Goal: Answer question/provide support: Share knowledge or assist other users

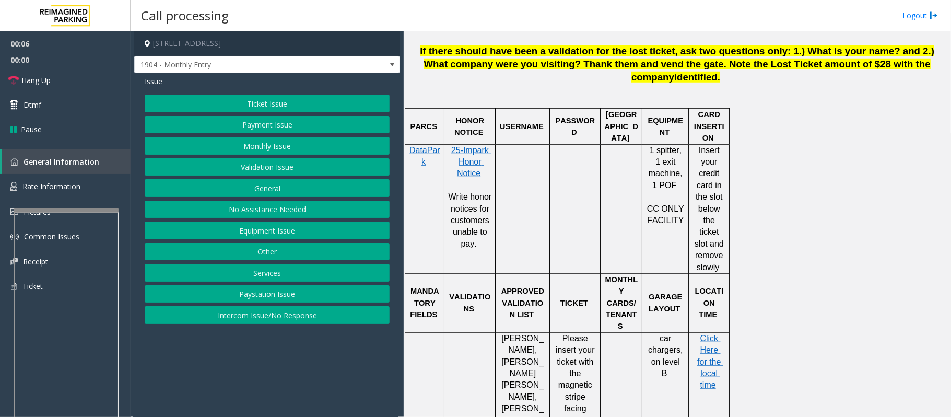
scroll to position [627, 0]
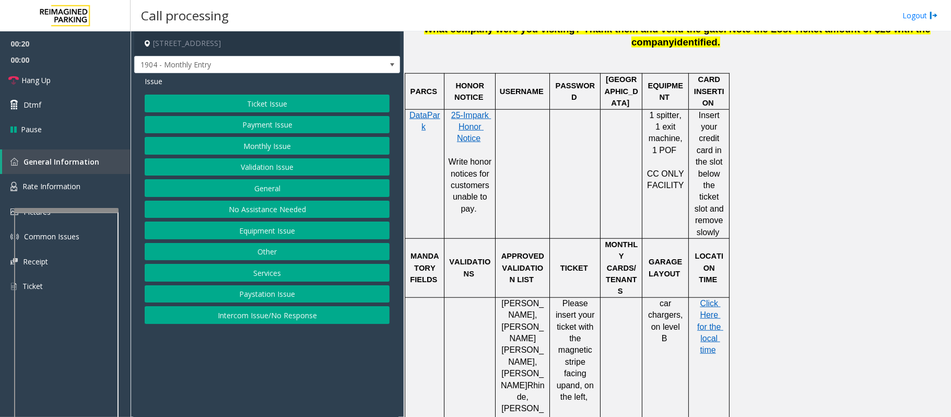
click at [255, 235] on button "Equipment Issue" at bounding box center [267, 230] width 245 height 18
click at [256, 186] on button "Gate / Door Won't Open" at bounding box center [267, 188] width 245 height 18
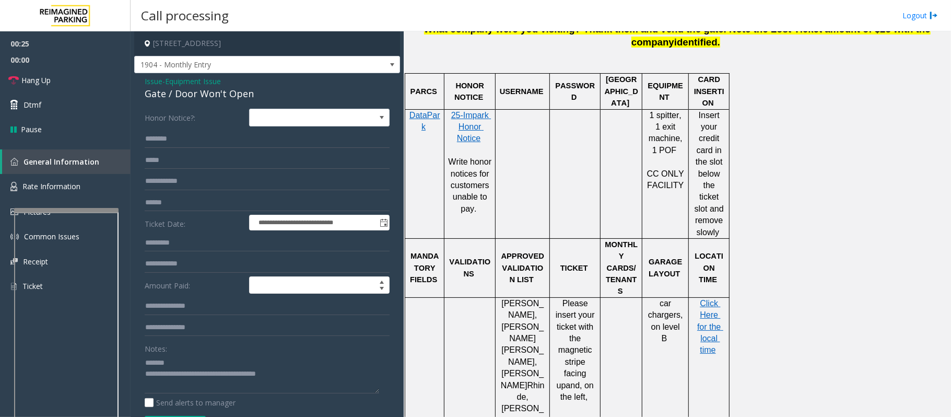
click at [191, 354] on div "Notes:" at bounding box center [267, 366] width 245 height 54
click at [190, 360] on textarea at bounding box center [262, 373] width 235 height 39
click at [60, 188] on span "Rate Information" at bounding box center [51, 186] width 58 height 10
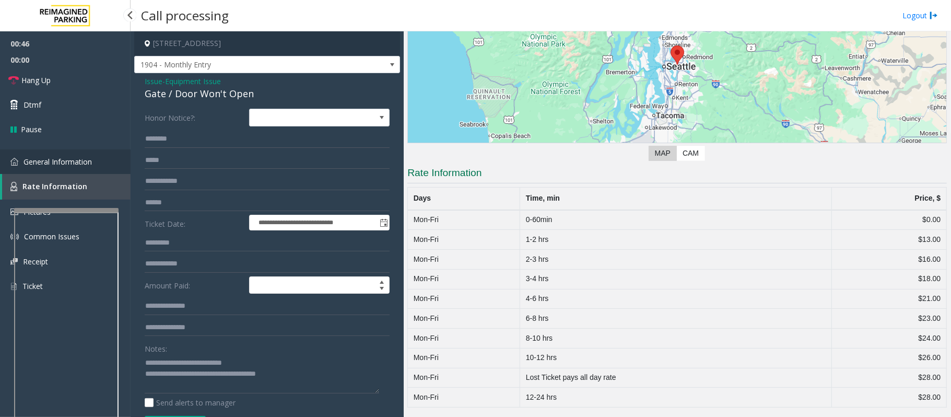
click at [66, 161] on span "General Information" at bounding box center [58, 162] width 68 height 10
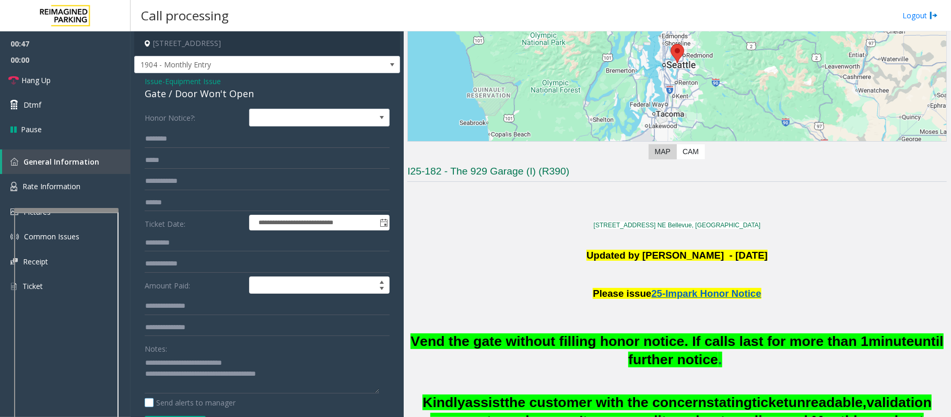
scroll to position [627, 0]
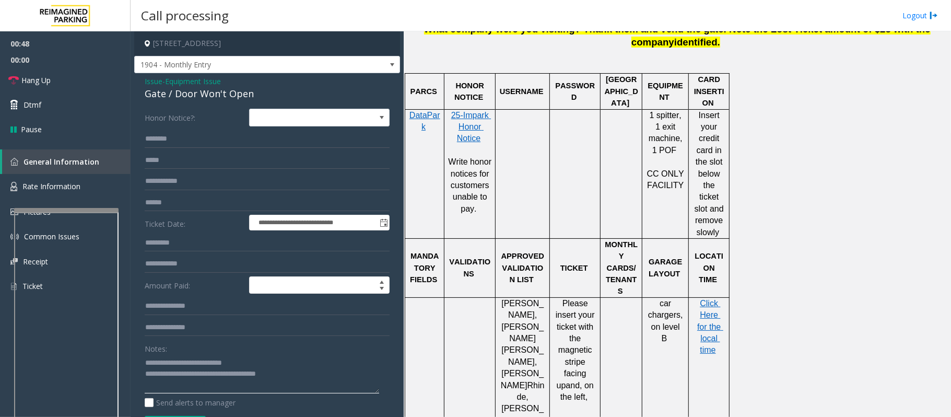
click at [250, 361] on textarea at bounding box center [262, 373] width 235 height 39
drag, startPoint x: 294, startPoint y: 379, endPoint x: 187, endPoint y: 372, distance: 106.7
click at [187, 372] on textarea at bounding box center [262, 373] width 235 height 39
click at [213, 378] on textarea at bounding box center [262, 373] width 235 height 39
click at [232, 360] on textarea at bounding box center [262, 373] width 235 height 39
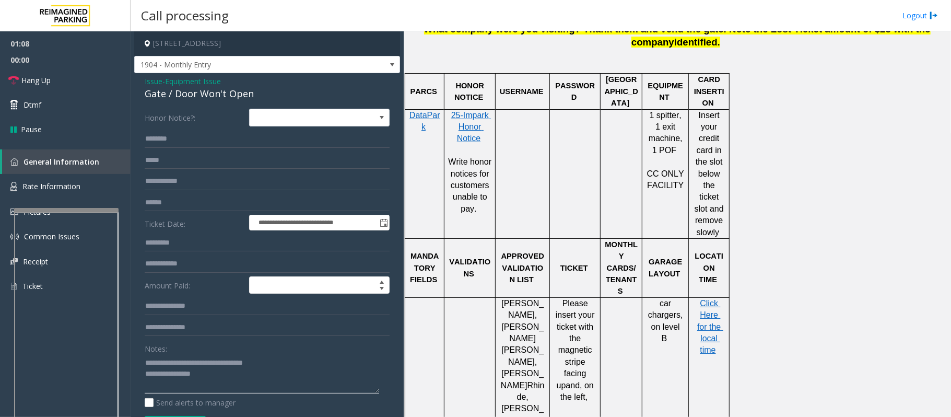
click at [239, 364] on textarea at bounding box center [262, 373] width 235 height 39
click at [236, 364] on textarea at bounding box center [262, 373] width 235 height 39
click at [215, 376] on textarea at bounding box center [262, 373] width 235 height 39
click at [62, 73] on link "Hang Up" at bounding box center [65, 80] width 131 height 25
click at [251, 376] on textarea at bounding box center [262, 373] width 235 height 39
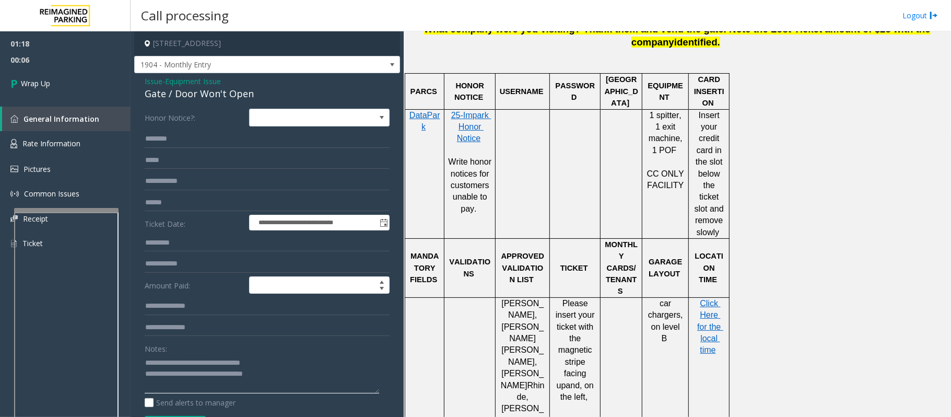
click at [263, 378] on textarea at bounding box center [262, 373] width 235 height 39
click at [257, 376] on textarea at bounding box center [262, 373] width 235 height 39
drag, startPoint x: 659, startPoint y: 245, endPoint x: 686, endPoint y: 274, distance: 38.8
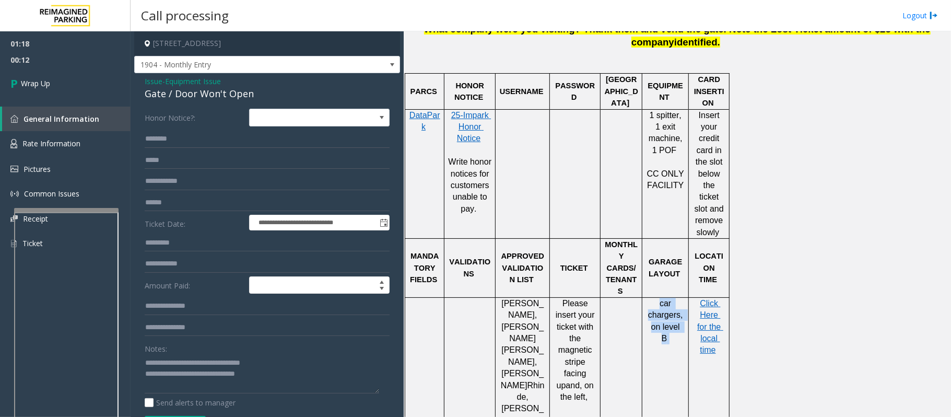
click at [686, 298] on div "car chargers, on level B" at bounding box center [665, 321] width 46 height 47
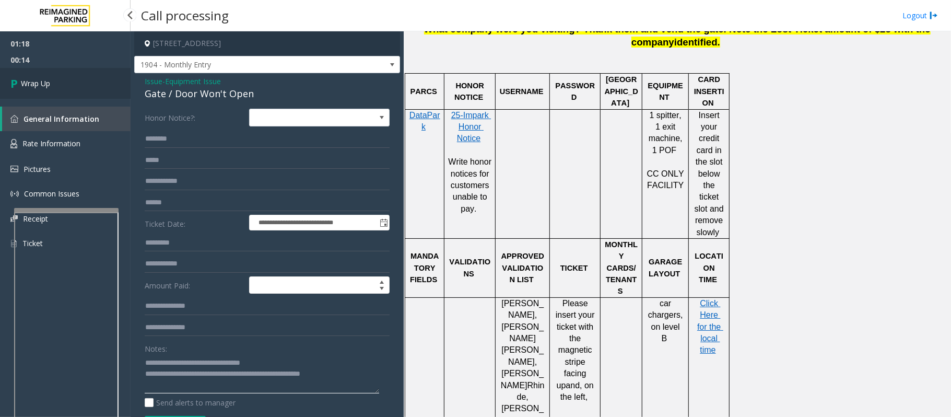
type textarea "**********"
click at [40, 76] on link "Wrap Up" at bounding box center [65, 83] width 131 height 31
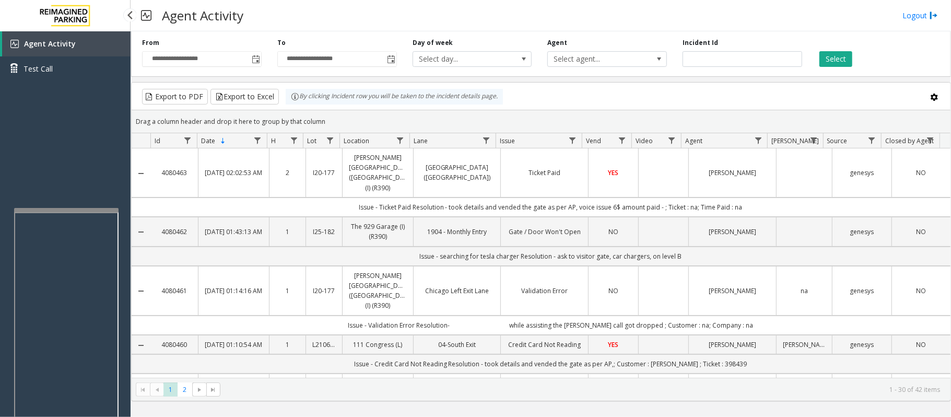
click at [92, 166] on div "Agent Activity Test Call" at bounding box center [65, 239] width 131 height 417
click at [77, 123] on div "Agent Activity Test Call" at bounding box center [65, 239] width 131 height 417
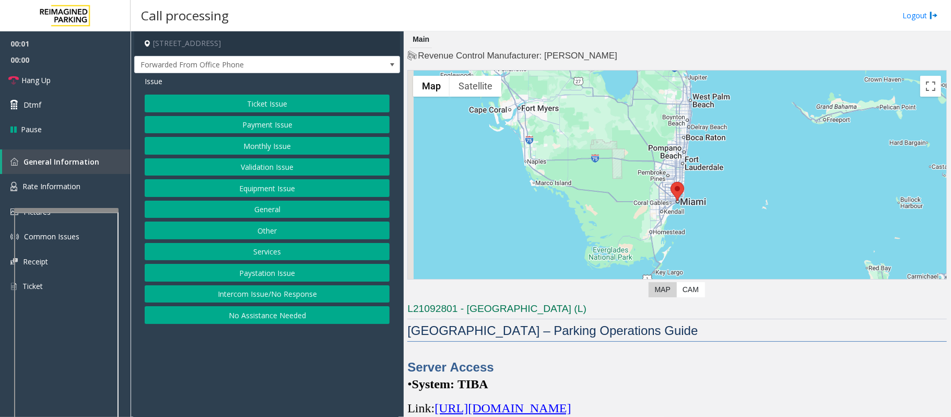
scroll to position [139, 0]
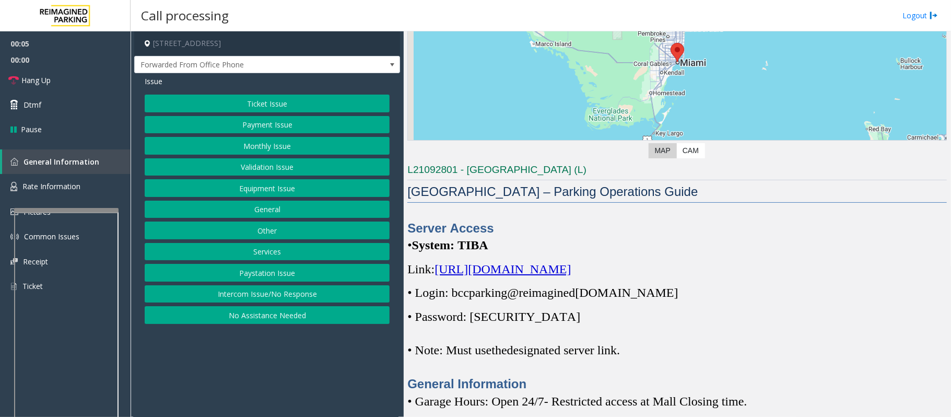
click at [571, 270] on span "[URL][DOMAIN_NAME]" at bounding box center [503, 269] width 136 height 14
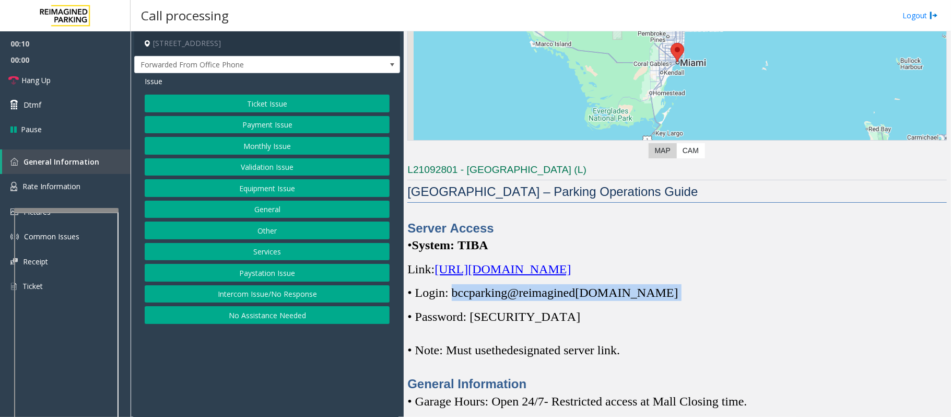
drag, startPoint x: 454, startPoint y: 291, endPoint x: 652, endPoint y: 299, distance: 198.6
click at [652, 299] on p "• Login: bccparking@re imagined [DOMAIN_NAME]" at bounding box center [677, 292] width 540 height 17
click at [678, 299] on span at bounding box center [679, 293] width 3 height 14
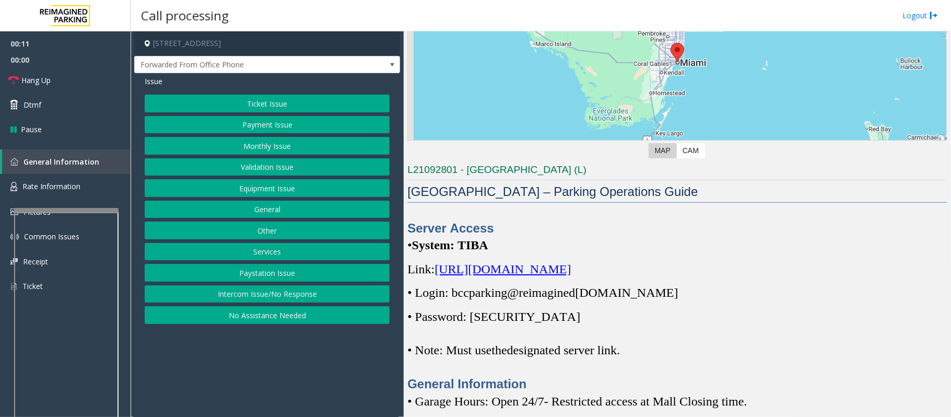
click at [649, 298] on span "[DOMAIN_NAME]" at bounding box center [626, 293] width 103 height 14
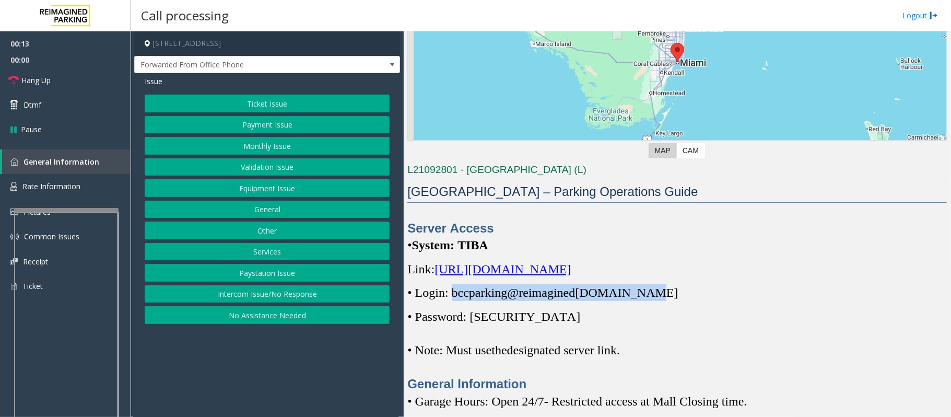
drag, startPoint x: 648, startPoint y: 293, endPoint x: 455, endPoint y: 289, distance: 192.8
click at [455, 289] on span "• Login: bccparking@re imagined [DOMAIN_NAME]" at bounding box center [542, 293] width 271 height 14
copy span "bccparking@re imagined [DOMAIN_NAME]"
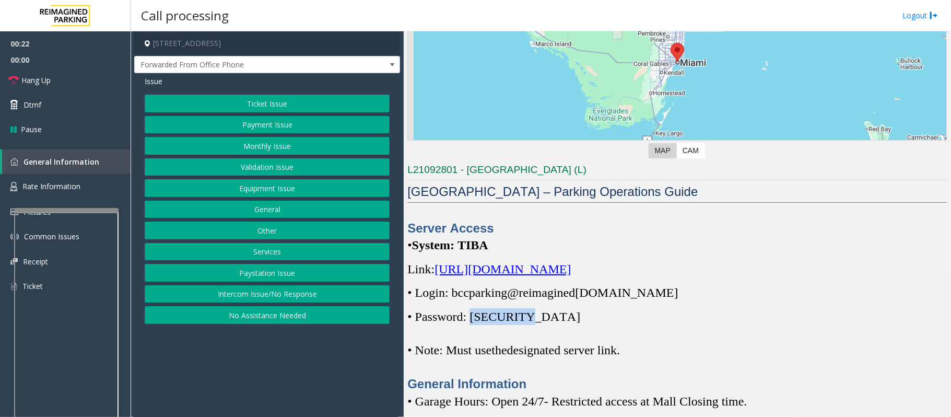
drag, startPoint x: 476, startPoint y: 314, endPoint x: 526, endPoint y: 318, distance: 50.3
click at [526, 318] on p "• Password: [SECURITY_DATA]" at bounding box center [677, 316] width 540 height 17
copy span "Parking1!"
click at [257, 193] on button "Equipment Issue" at bounding box center [267, 188] width 245 height 18
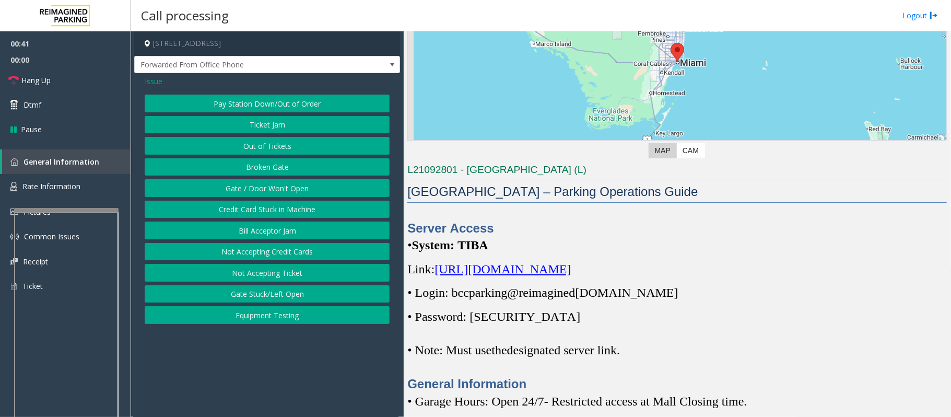
click at [257, 193] on button "Gate / Door Won't Open" at bounding box center [267, 188] width 245 height 18
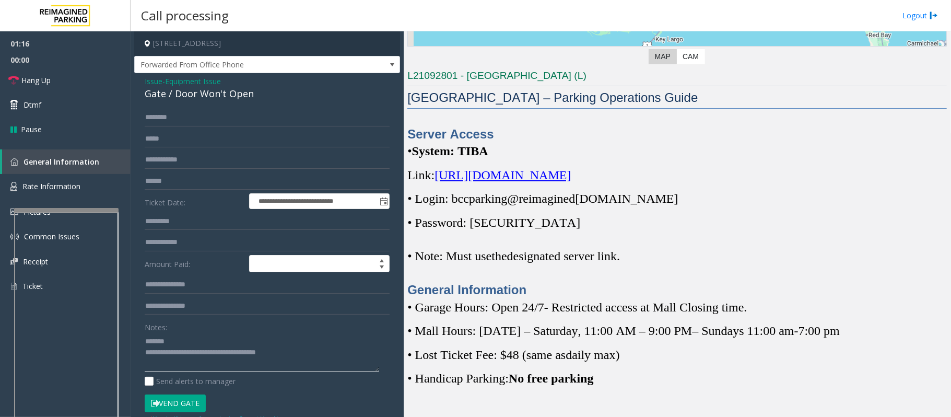
scroll to position [209, 0]
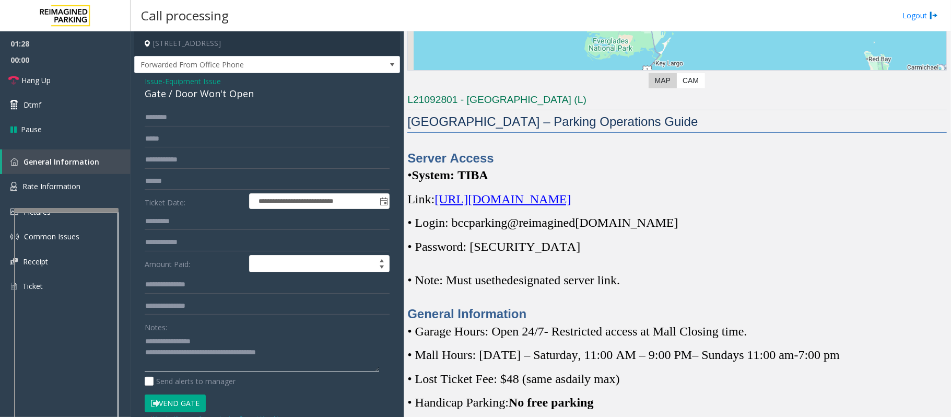
click at [216, 336] on textarea at bounding box center [262, 352] width 235 height 39
type textarea "**********"
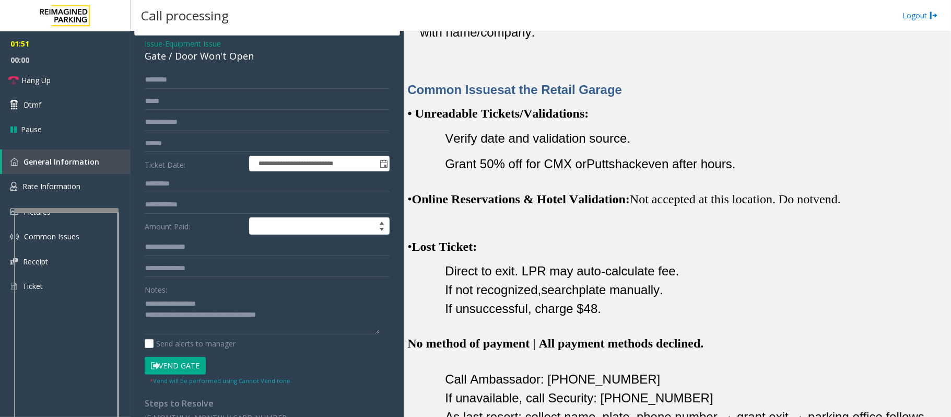
scroll to position [0, 0]
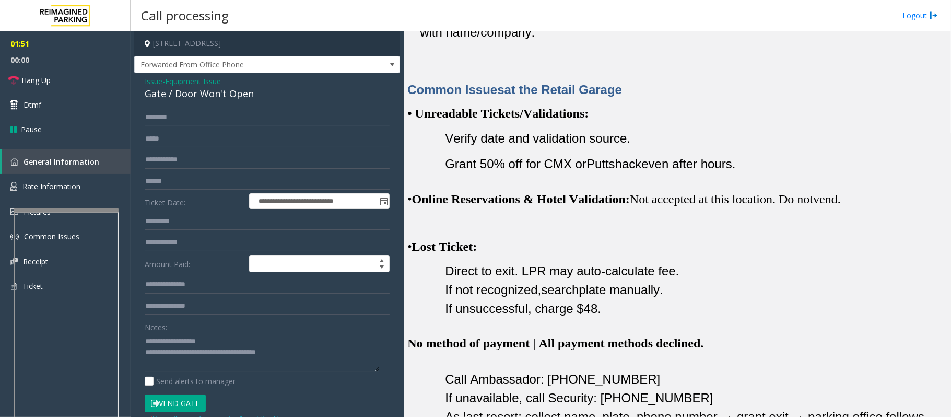
click at [171, 124] on input "text" at bounding box center [267, 118] width 245 height 18
click at [150, 116] on input "******" at bounding box center [267, 118] width 245 height 18
click at [155, 117] on input "******" at bounding box center [267, 118] width 245 height 18
click at [158, 118] on input "******" at bounding box center [267, 118] width 245 height 18
click at [169, 120] on input "******" at bounding box center [267, 118] width 245 height 18
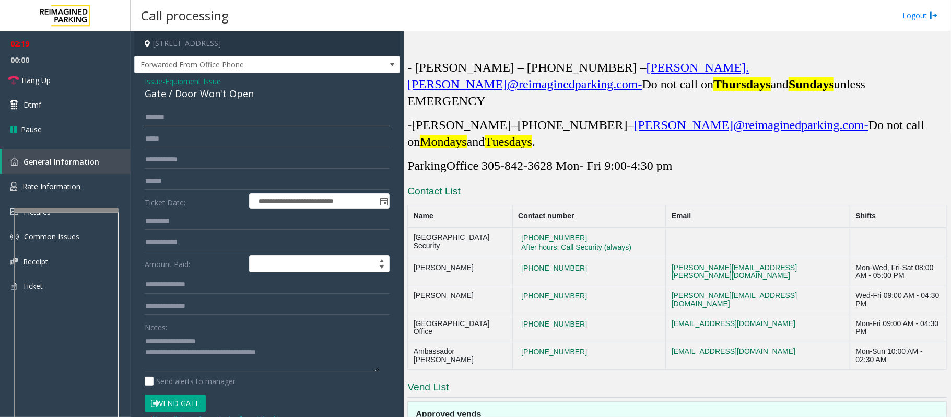
scroll to position [3156, 0]
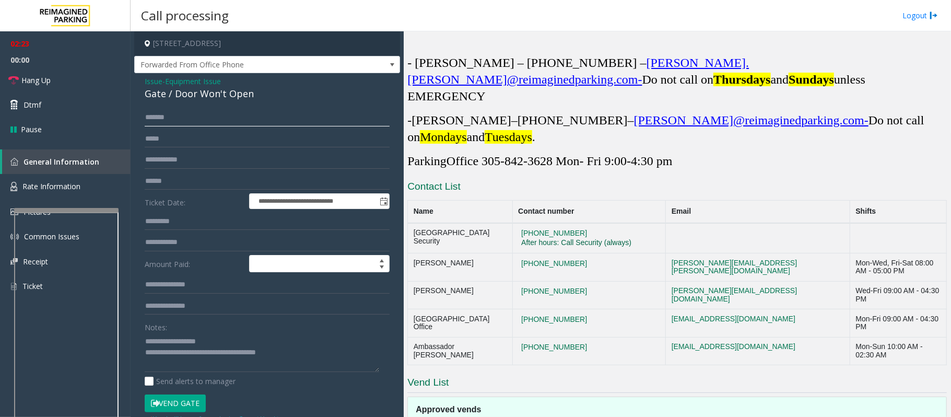
type input "******"
drag, startPoint x: 623, startPoint y: 209, endPoint x: 506, endPoint y: 198, distance: 117.0
click at [512, 223] on td "[PHONE_NUMBER] After hours: Call Security (always)" at bounding box center [589, 238] width 154 height 30
click at [300, 348] on textarea at bounding box center [262, 352] width 235 height 39
click at [295, 349] on textarea at bounding box center [262, 352] width 235 height 39
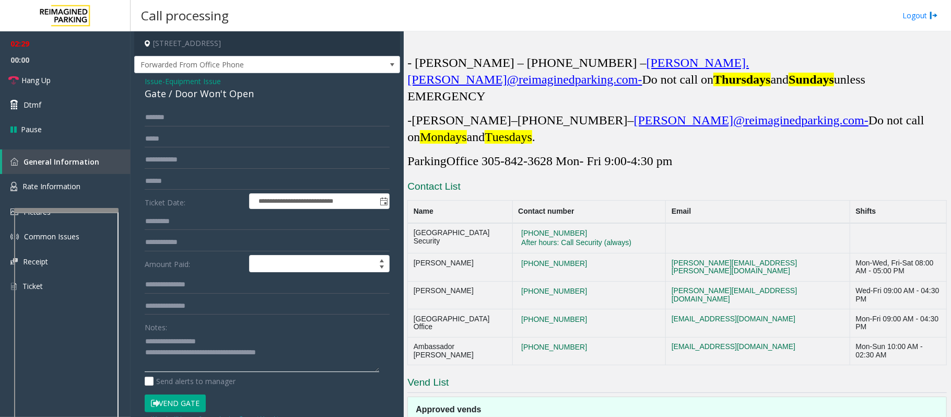
click at [239, 343] on textarea at bounding box center [262, 352] width 235 height 39
type textarea "**********"
click at [163, 181] on input "text" at bounding box center [267, 181] width 245 height 18
type input "*********"
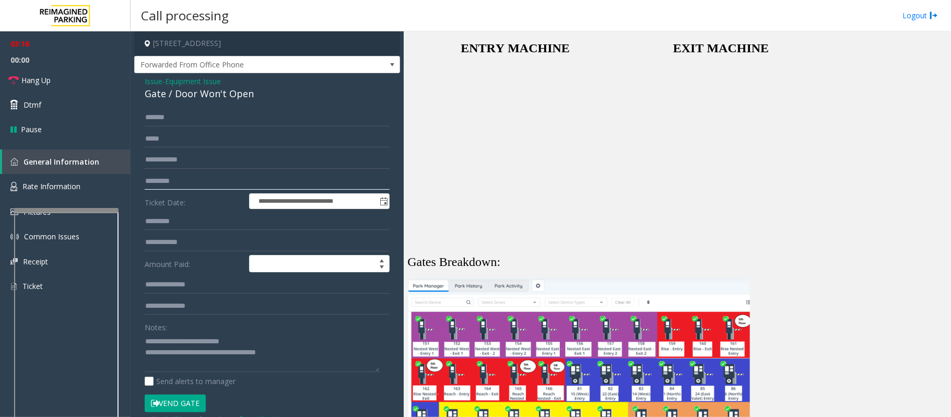
scroll to position [2459, 0]
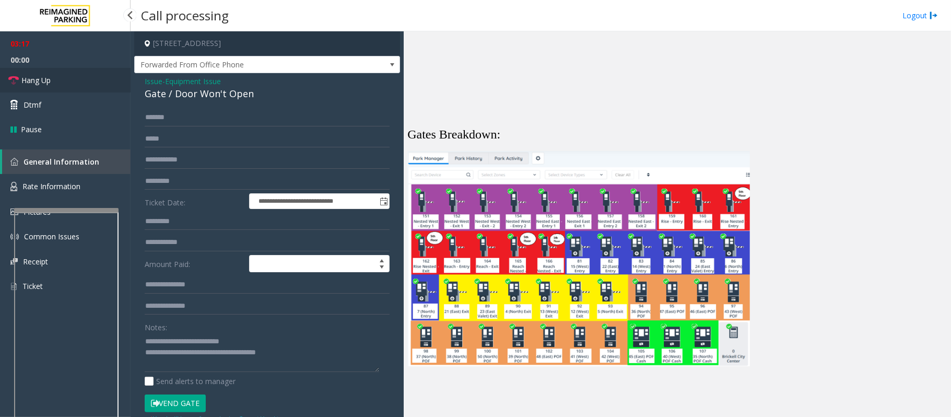
click at [47, 76] on span "Hang Up" at bounding box center [35, 80] width 29 height 11
click at [289, 349] on textarea at bounding box center [262, 352] width 235 height 39
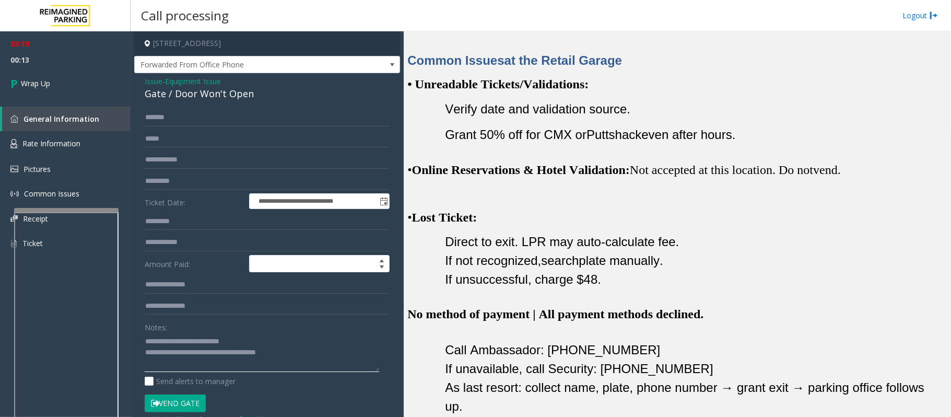
scroll to position [997, 0]
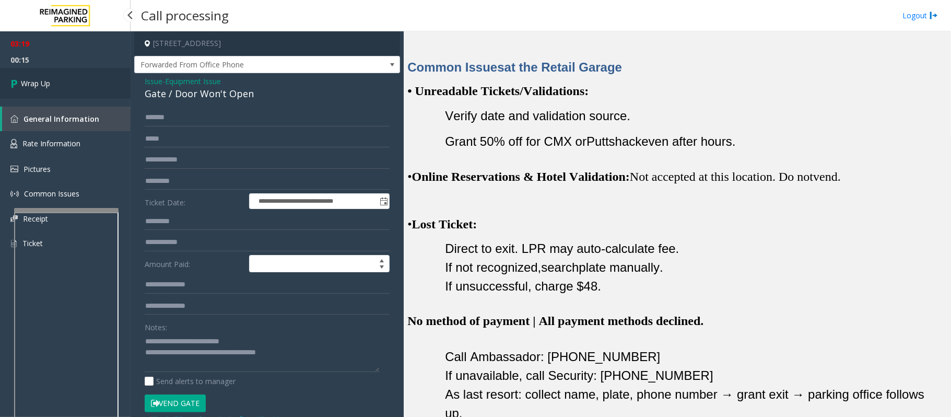
click at [42, 78] on span "Wrap Up" at bounding box center [35, 83] width 29 height 11
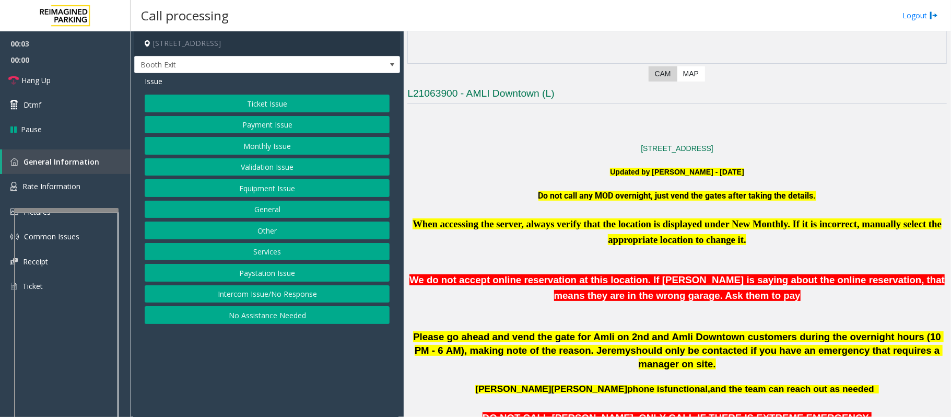
scroll to position [209, 0]
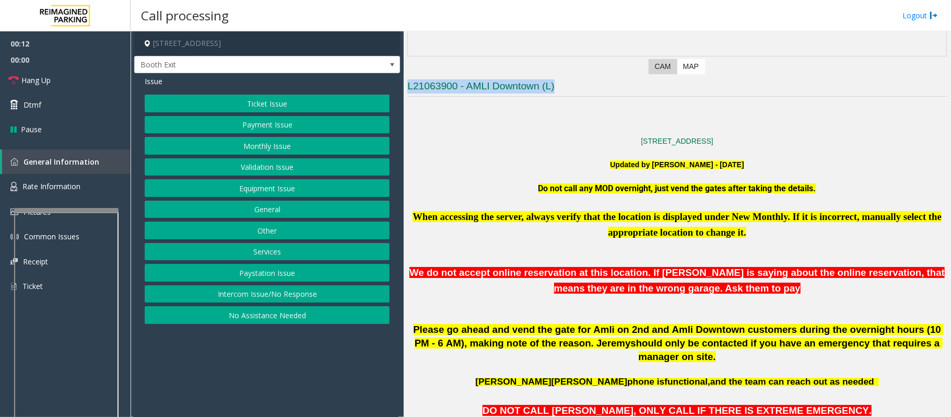
drag, startPoint x: 567, startPoint y: 89, endPoint x: 406, endPoint y: 84, distance: 161.5
click at [406, 84] on div "Main Previous Next CAM Map L21063900 - [GEOGRAPHIC_DATA] (L) [STREET_ADDRESS] U…" at bounding box center [677, 223] width 547 height 385
click at [436, 111] on p at bounding box center [677, 105] width 540 height 11
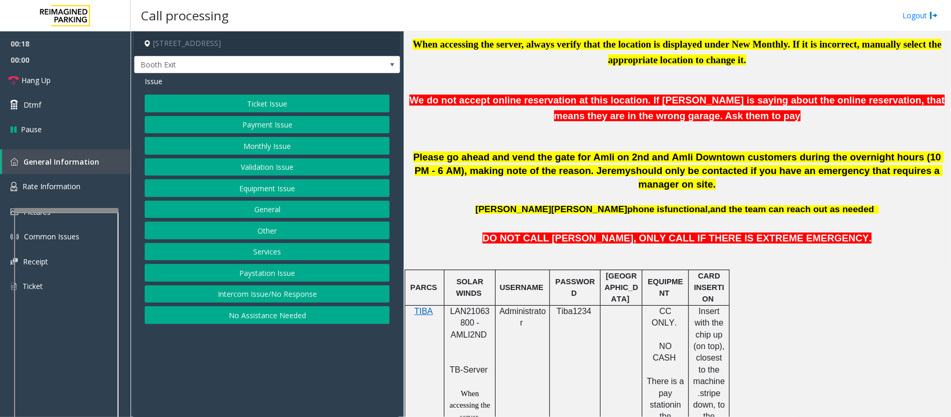
scroll to position [418, 0]
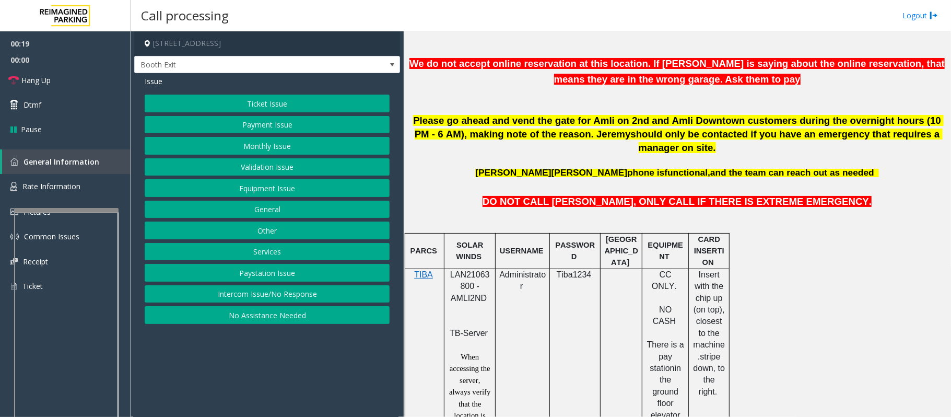
click at [472, 269] on p "LAN21063800 - AMLI2ND" at bounding box center [469, 292] width 43 height 47
copy span "LAN21063800"
click at [247, 128] on button "Payment Issue" at bounding box center [267, 125] width 245 height 18
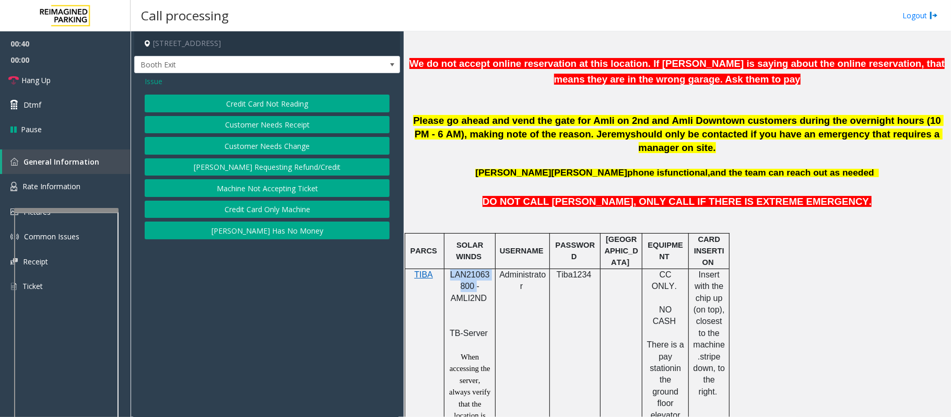
click at [250, 107] on button "Credit Card Not Reading" at bounding box center [267, 104] width 245 height 18
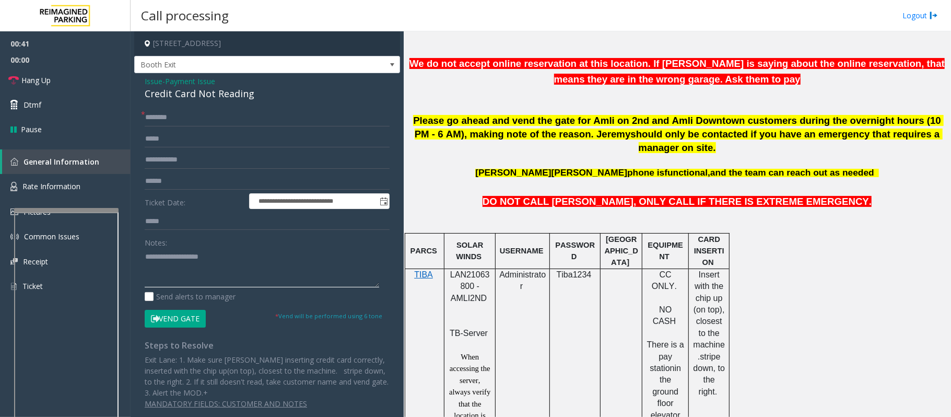
click at [177, 275] on textarea at bounding box center [262, 267] width 235 height 39
paste textarea "**********"
type textarea "**********"
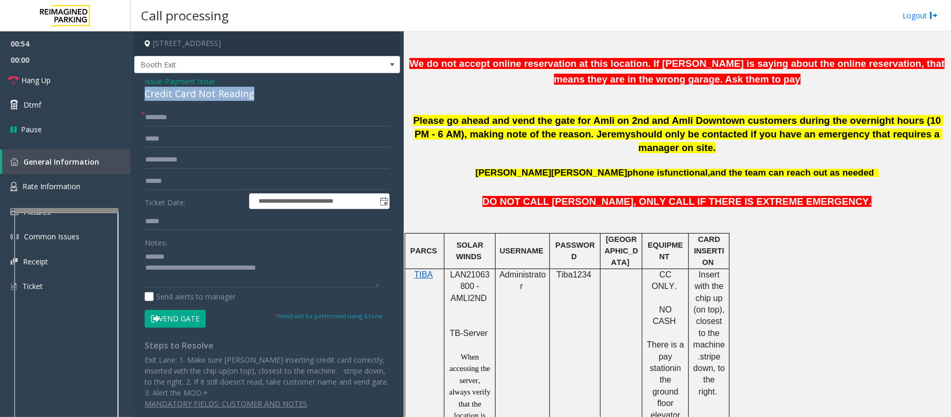
drag, startPoint x: 262, startPoint y: 95, endPoint x: 145, endPoint y: 93, distance: 117.0
click at [145, 93] on div "Credit Card Not Reading" at bounding box center [267, 94] width 245 height 14
type textarea "**********"
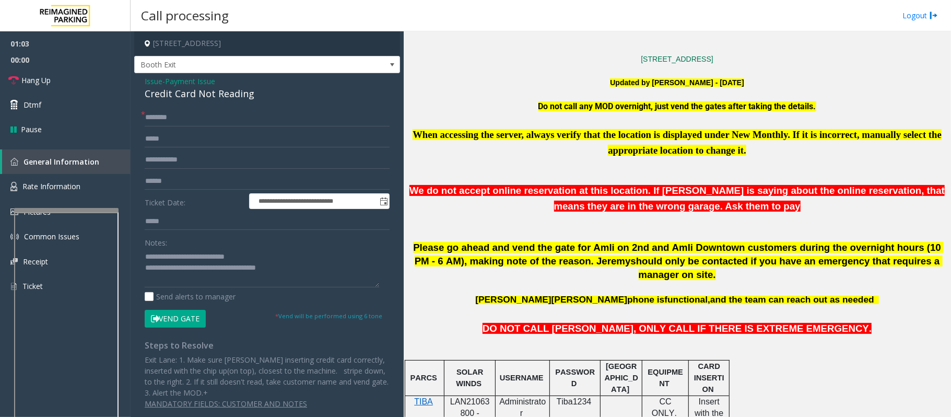
scroll to position [278, 0]
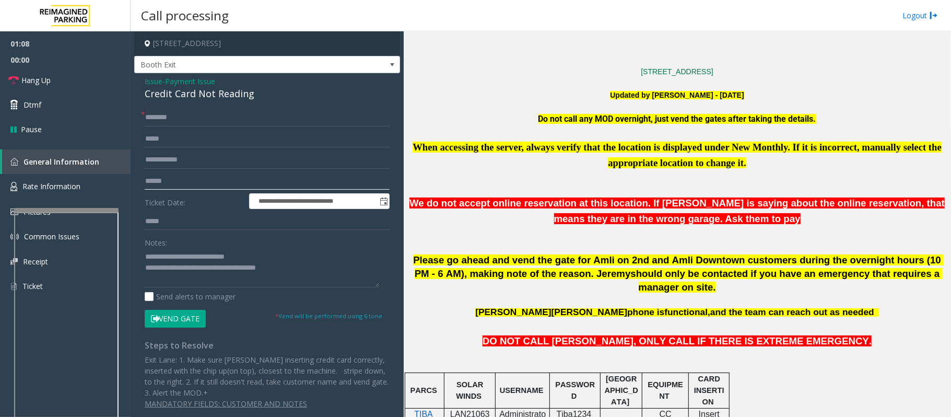
click at [167, 181] on input "text" at bounding box center [267, 181] width 245 height 18
click at [203, 182] on input "text" at bounding box center [267, 181] width 245 height 18
type input "*******"
click at [196, 120] on input "text" at bounding box center [267, 118] width 245 height 18
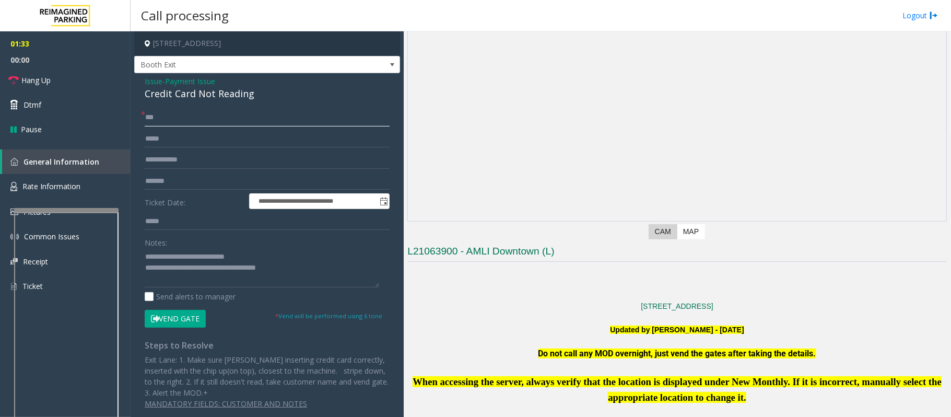
scroll to position [0, 0]
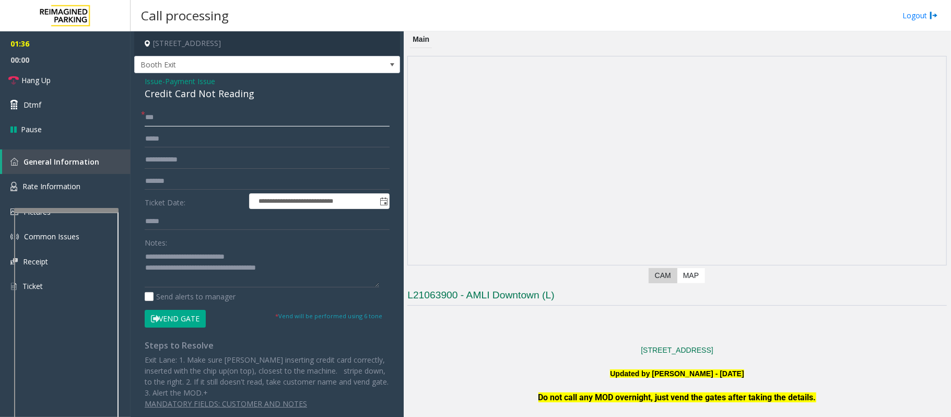
type input "***"
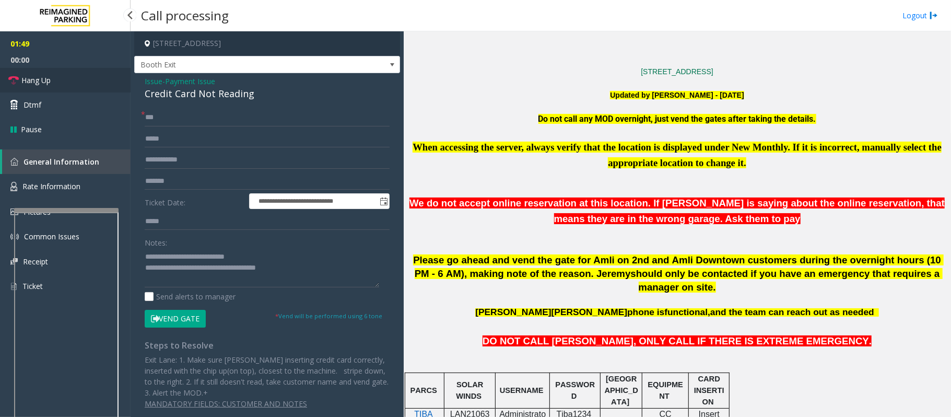
click at [48, 77] on span "Hang Up" at bounding box center [35, 80] width 29 height 11
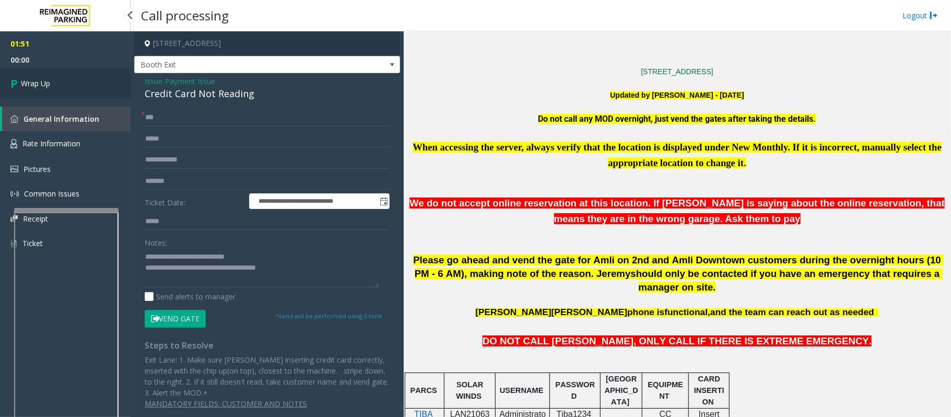
click at [48, 78] on span "Wrap Up" at bounding box center [35, 83] width 29 height 11
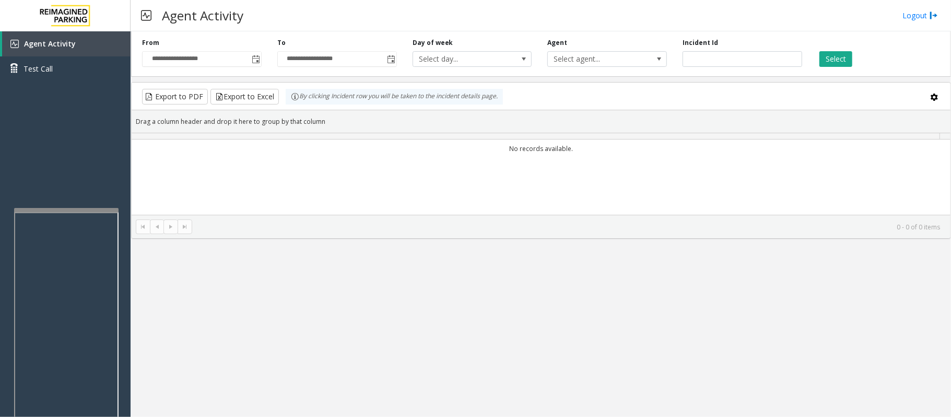
click at [314, 260] on div "**********" at bounding box center [541, 223] width 821 height 385
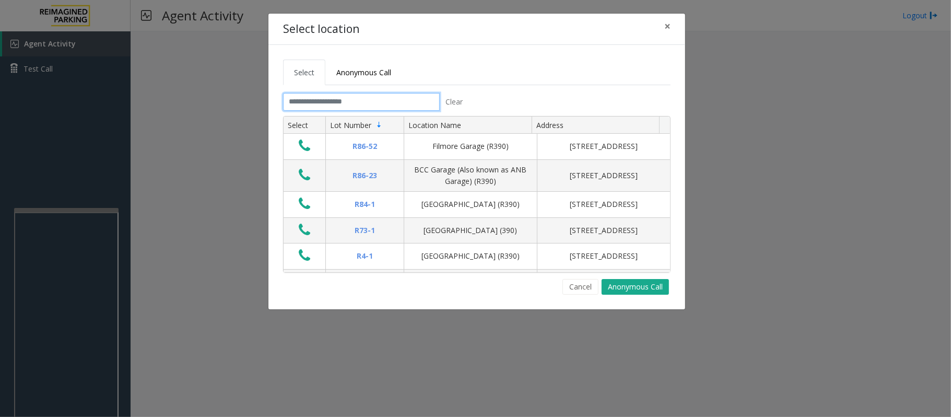
click at [347, 97] on input "text" at bounding box center [361, 102] width 157 height 18
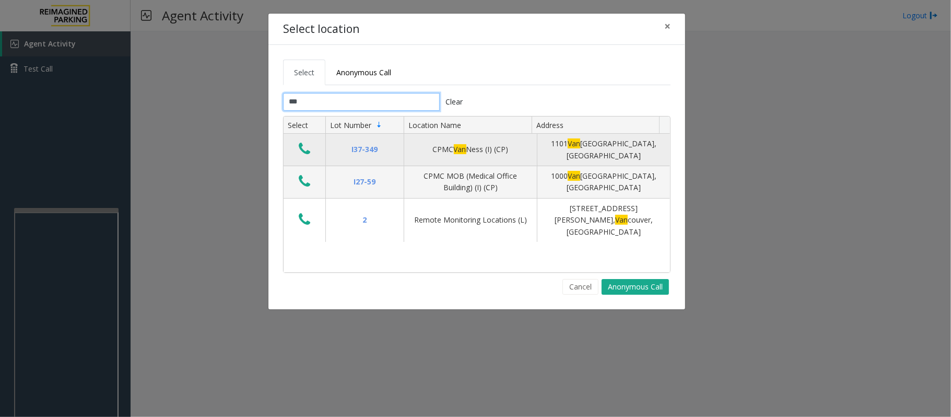
type input "***"
click at [310, 155] on icon "Data table" at bounding box center [304, 149] width 11 height 15
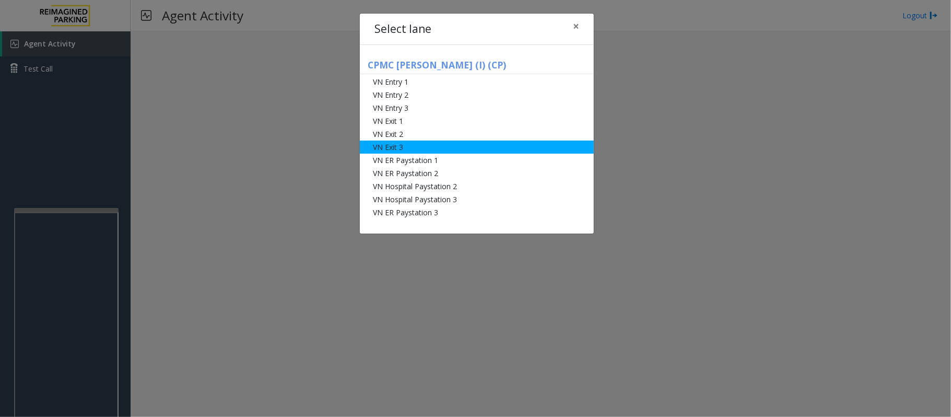
click at [412, 140] on li "VN Exit 3" at bounding box center [477, 146] width 234 height 13
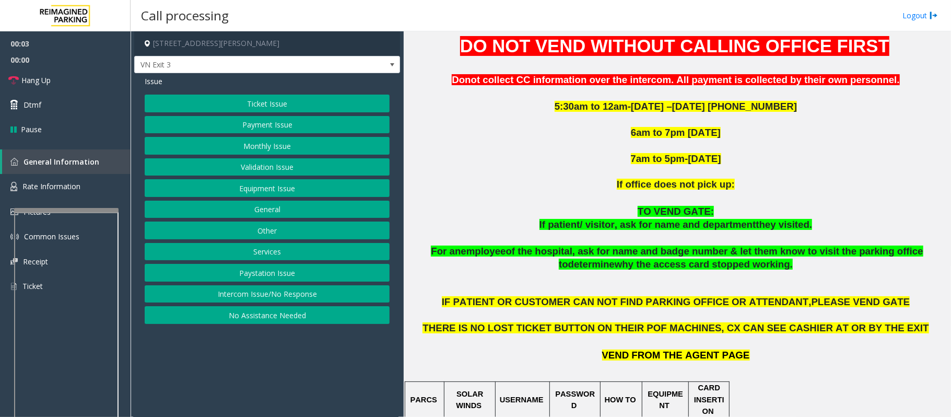
scroll to position [418, 0]
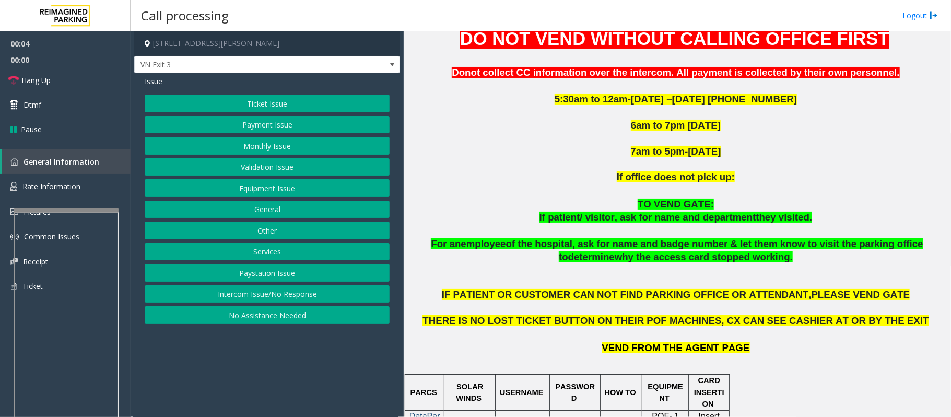
click at [232, 145] on button "Monthly Issue" at bounding box center [267, 146] width 245 height 18
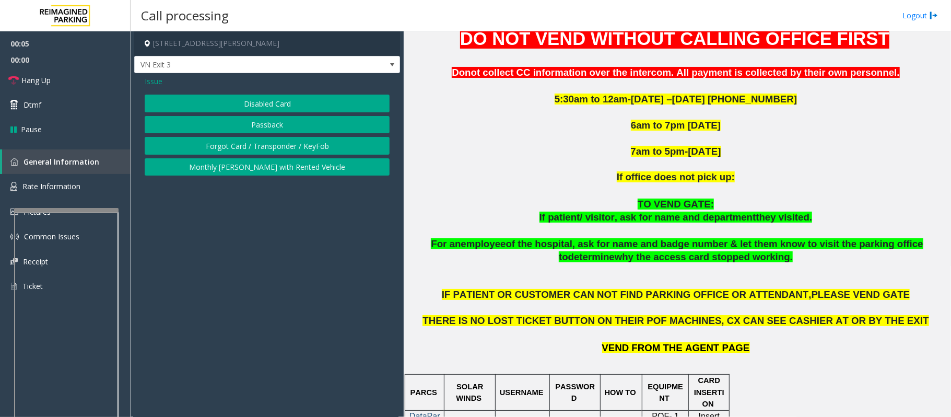
click at [230, 101] on button "Disabled Card" at bounding box center [267, 104] width 245 height 18
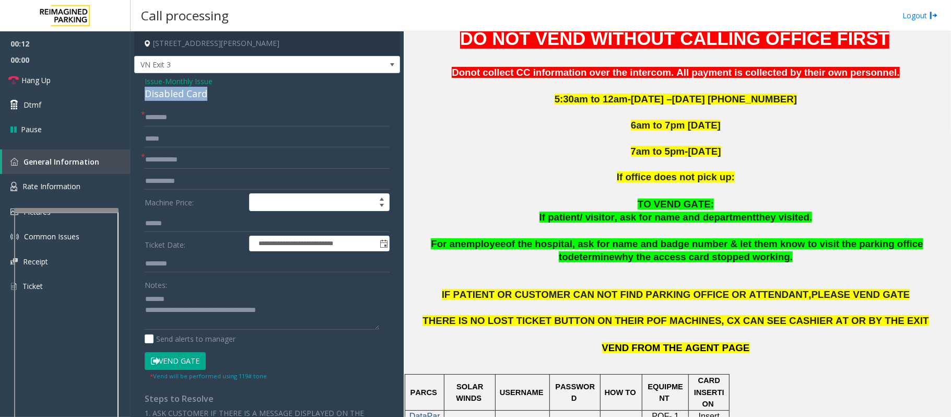
drag, startPoint x: 208, startPoint y: 97, endPoint x: 145, endPoint y: 98, distance: 62.7
click at [145, 98] on div "Disabled Card" at bounding box center [267, 94] width 245 height 14
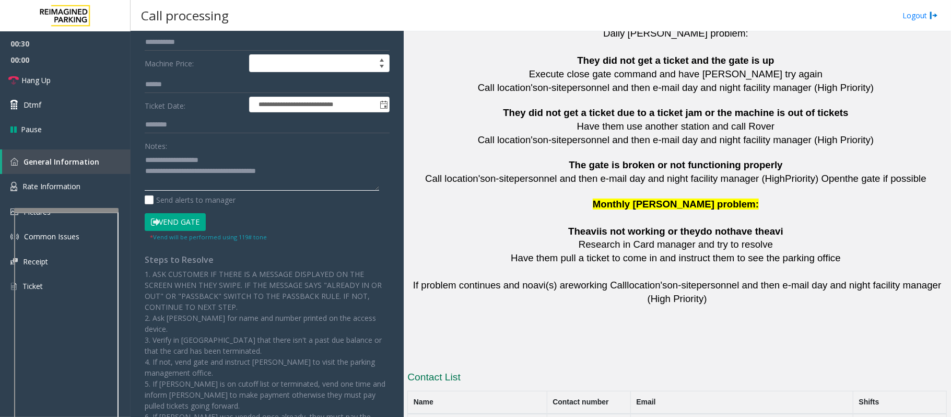
scroll to position [2322, 0]
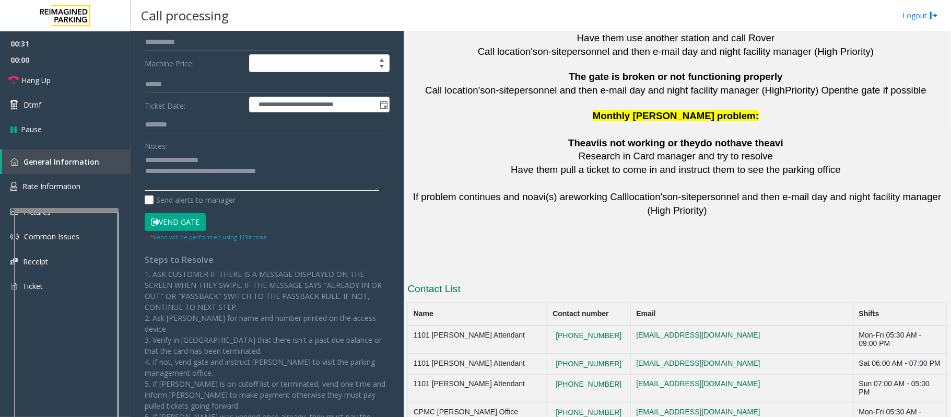
type textarea "**********"
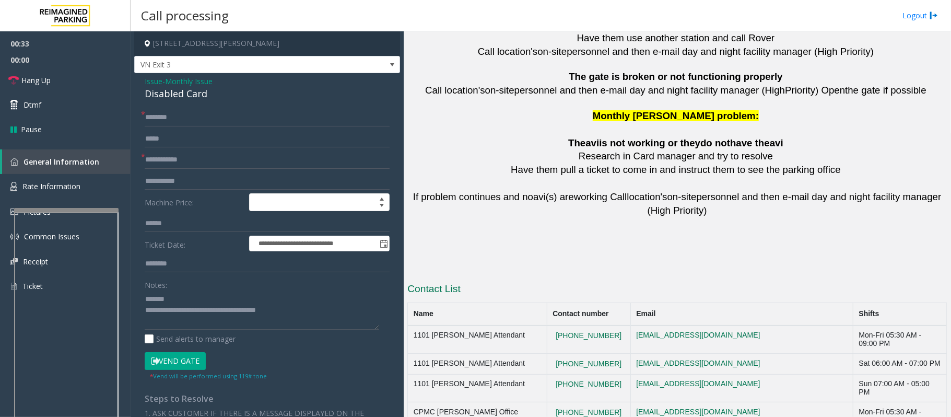
click at [150, 80] on span "Issue" at bounding box center [154, 81] width 18 height 11
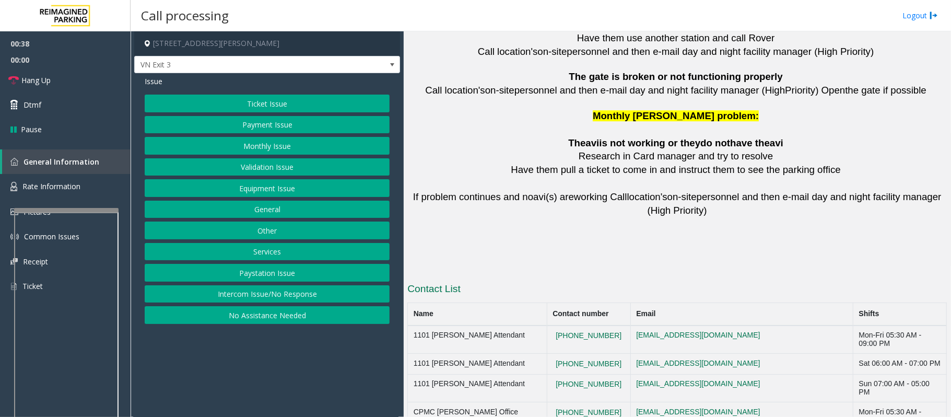
click at [255, 191] on button "Equipment Issue" at bounding box center [267, 188] width 245 height 18
click at [255, 191] on button "Gate / Door Won't Open" at bounding box center [267, 188] width 245 height 18
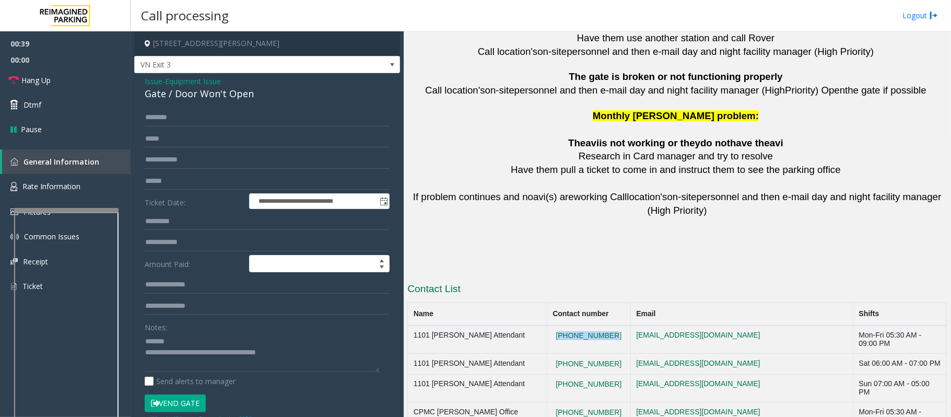
drag, startPoint x: 608, startPoint y: 289, endPoint x: 552, endPoint y: 295, distance: 56.6
click at [552, 325] on td "[PHONE_NUMBER]" at bounding box center [589, 339] width 84 height 28
copy button "[PHONE_NUMBER]"
click at [617, 325] on td "[PHONE_NUMBER]" at bounding box center [589, 339] width 84 height 28
drag, startPoint x: 611, startPoint y: 291, endPoint x: 554, endPoint y: 292, distance: 56.9
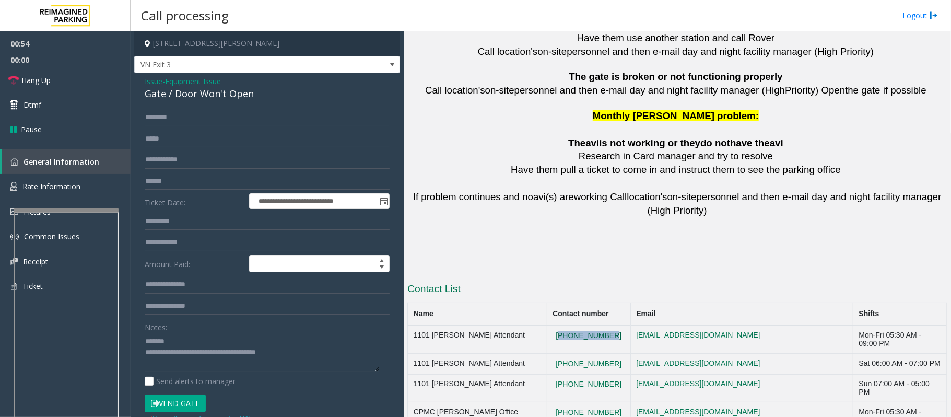
click at [554, 325] on td "[PHONE_NUMBER]" at bounding box center [589, 339] width 84 height 28
click at [539, 325] on td "1101 [PERSON_NAME] Attendant" at bounding box center [477, 339] width 139 height 28
click at [180, 341] on textarea at bounding box center [262, 352] width 235 height 39
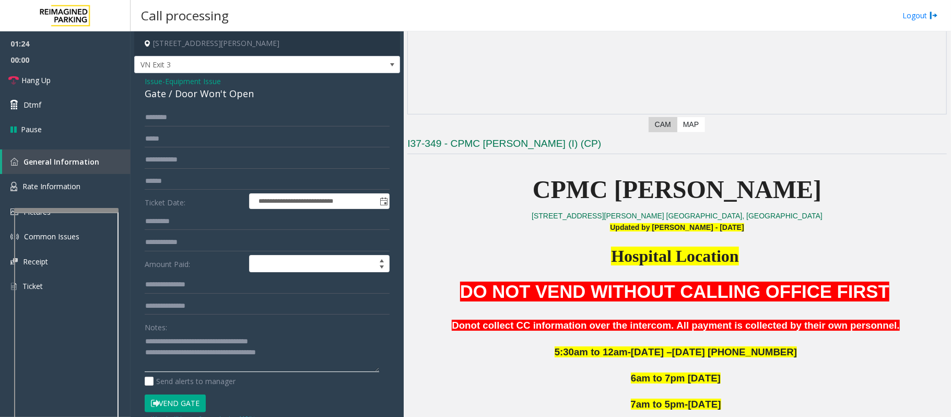
scroll to position [163, 0]
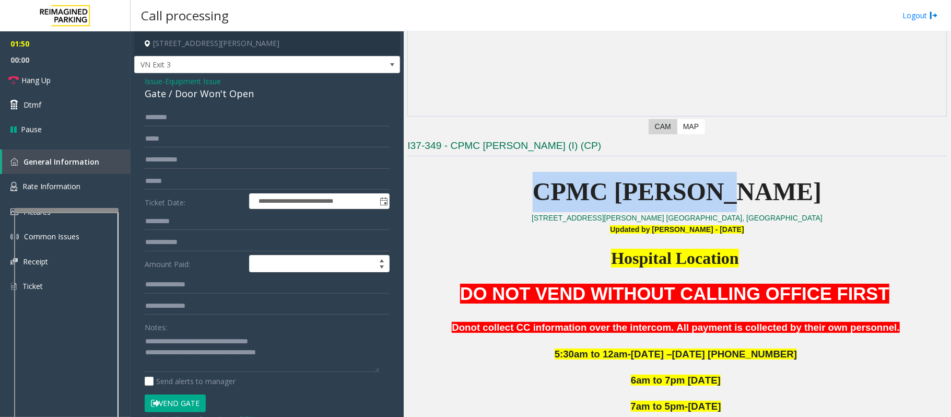
drag, startPoint x: 539, startPoint y: 188, endPoint x: 765, endPoint y: 195, distance: 225.8
click at [765, 195] on p "CPMC [PERSON_NAME]" at bounding box center [677, 192] width 540 height 40
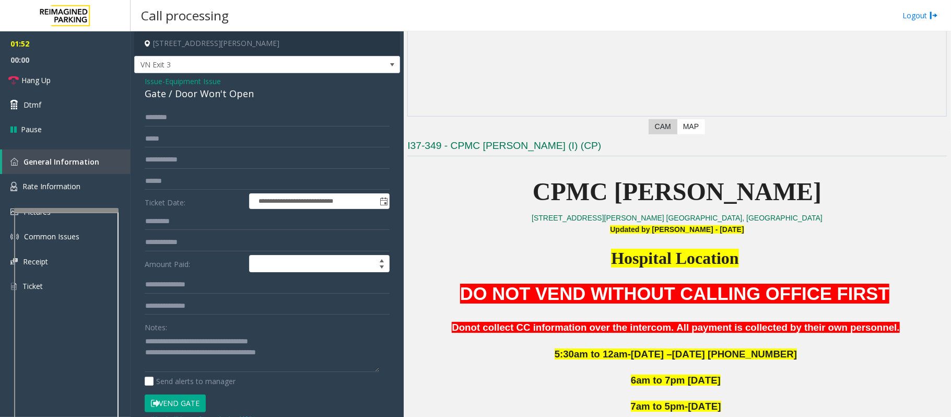
click at [548, 188] on p "CPMC [PERSON_NAME]" at bounding box center [677, 192] width 540 height 40
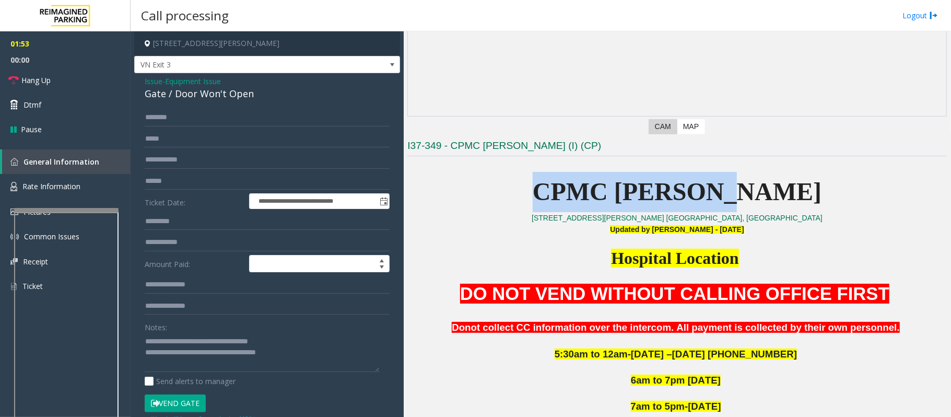
drag, startPoint x: 556, startPoint y: 185, endPoint x: 796, endPoint y: 193, distance: 239.9
click at [796, 193] on p "CPMC [PERSON_NAME]" at bounding box center [677, 192] width 540 height 40
drag, startPoint x: 558, startPoint y: 193, endPoint x: 794, endPoint y: 187, distance: 236.1
click at [794, 187] on p "CPMC [PERSON_NAME]" at bounding box center [677, 192] width 540 height 40
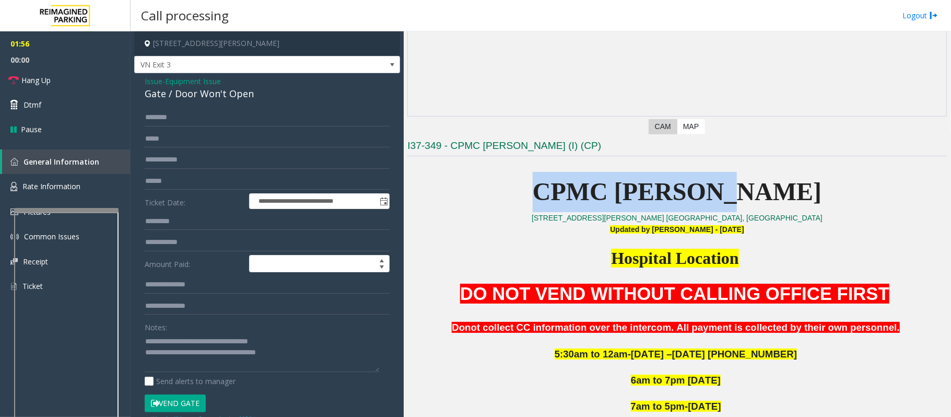
click at [794, 187] on p "CPMC [PERSON_NAME]" at bounding box center [677, 192] width 540 height 40
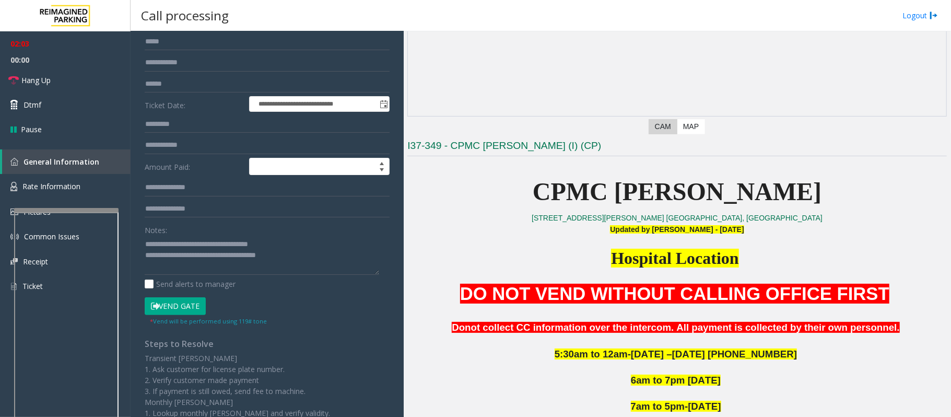
scroll to position [176, 0]
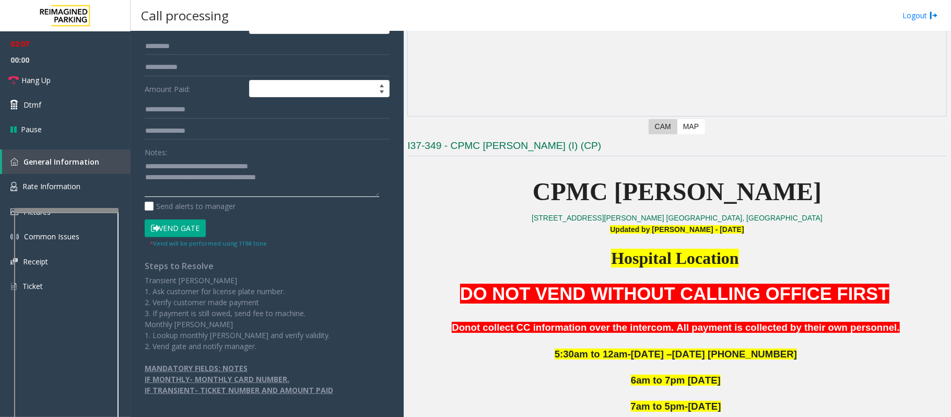
click at [188, 176] on textarea at bounding box center [262, 177] width 235 height 39
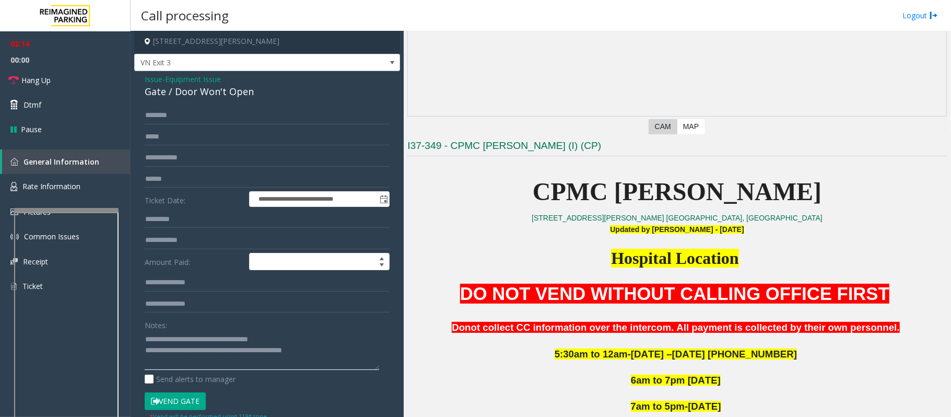
scroll to position [0, 0]
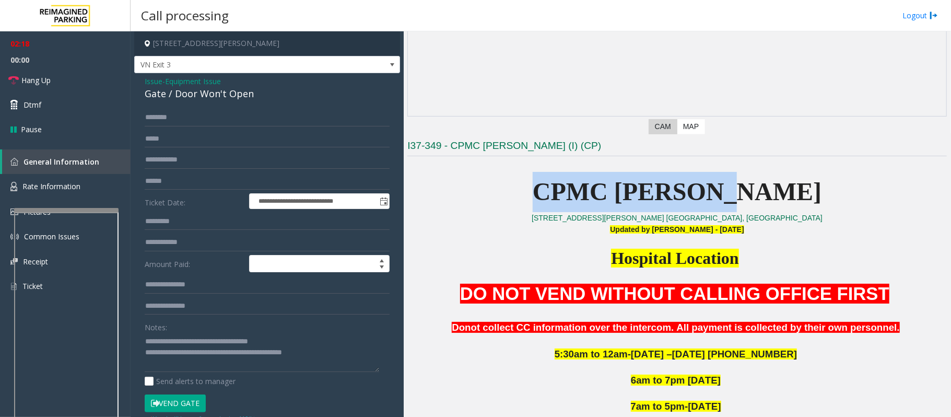
drag, startPoint x: 551, startPoint y: 187, endPoint x: 790, endPoint y: 191, distance: 239.2
click at [790, 191] on p "CPMC [PERSON_NAME]" at bounding box center [677, 192] width 540 height 40
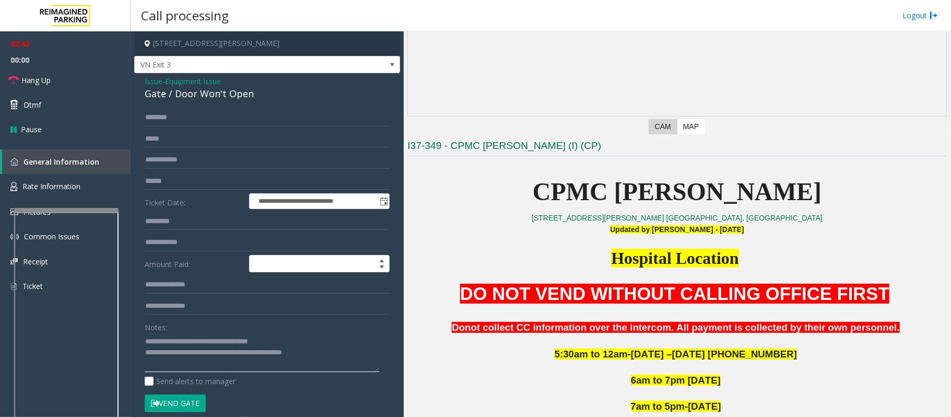
click at [358, 352] on textarea at bounding box center [262, 352] width 235 height 39
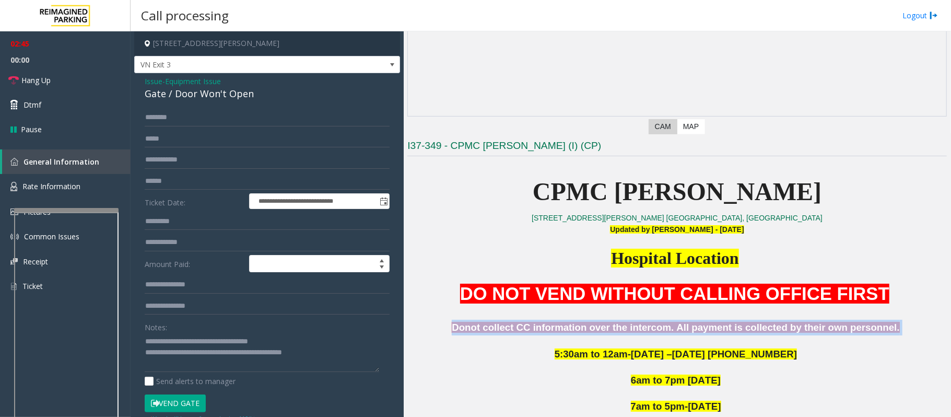
drag, startPoint x: 459, startPoint y: 328, endPoint x: 877, endPoint y: 332, distance: 418.9
click at [877, 332] on p "Donot collect CC information over the intercom. All payment is collected by the…" at bounding box center [677, 328] width 540 height 16
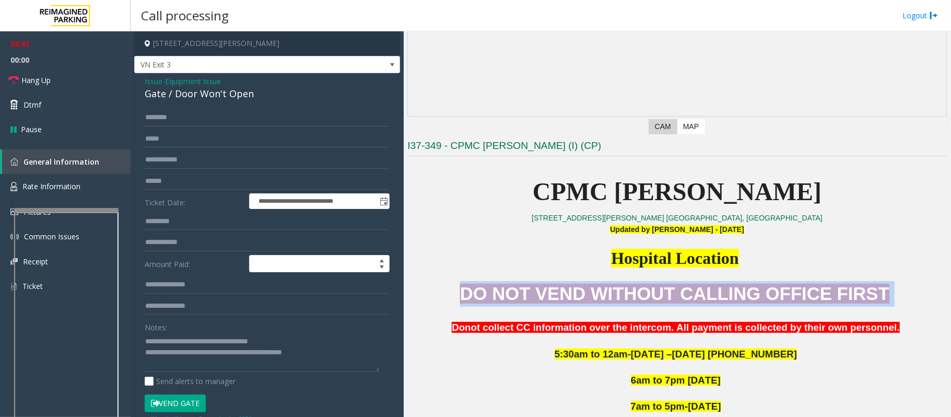
drag, startPoint x: 461, startPoint y: 296, endPoint x: 876, endPoint y: 288, distance: 415.8
click at [876, 288] on p "DO NOT VEND WITHOUT CALLING OFFICE FIRST" at bounding box center [677, 294] width 540 height 26
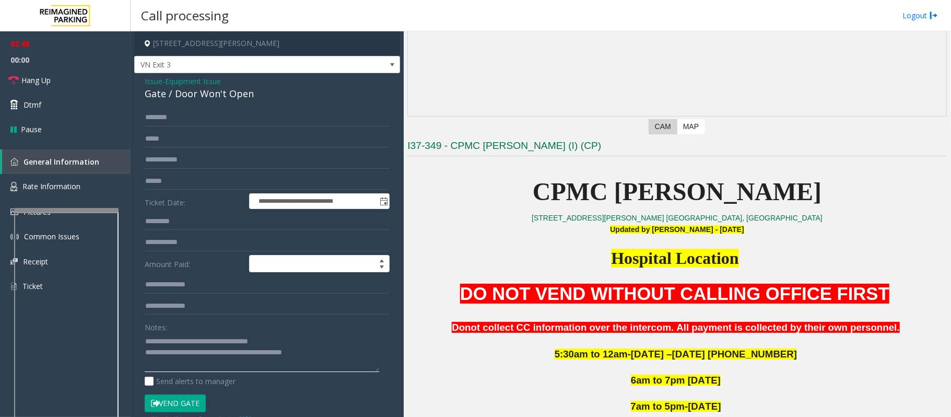
click at [221, 354] on textarea at bounding box center [262, 352] width 235 height 39
drag, startPoint x: 322, startPoint y: 353, endPoint x: 222, endPoint y: 351, distance: 100.3
click at [222, 351] on textarea at bounding box center [262, 352] width 235 height 39
click at [63, 74] on link "Hang Up" at bounding box center [65, 80] width 131 height 25
click at [274, 355] on textarea at bounding box center [262, 352] width 235 height 39
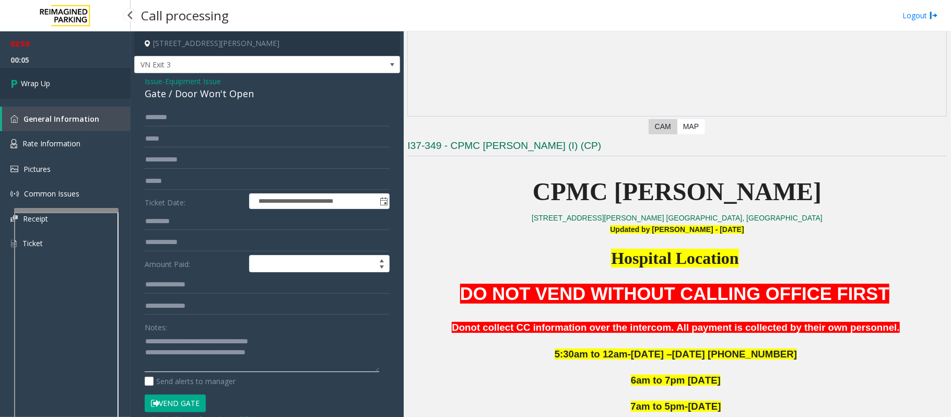
type textarea "**********"
click at [38, 85] on span "Wrap Up" at bounding box center [35, 83] width 29 height 11
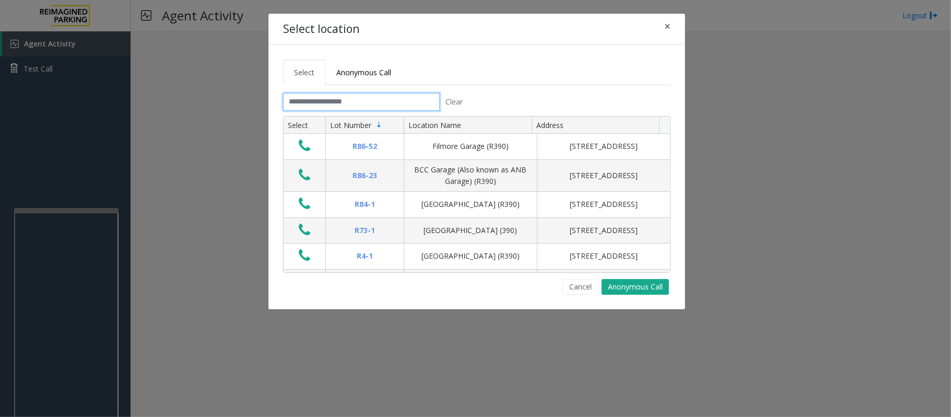
click at [337, 99] on input "text" at bounding box center [361, 102] width 157 height 18
click at [322, 101] on input "text" at bounding box center [361, 102] width 157 height 18
click at [404, 101] on input "text" at bounding box center [361, 102] width 157 height 18
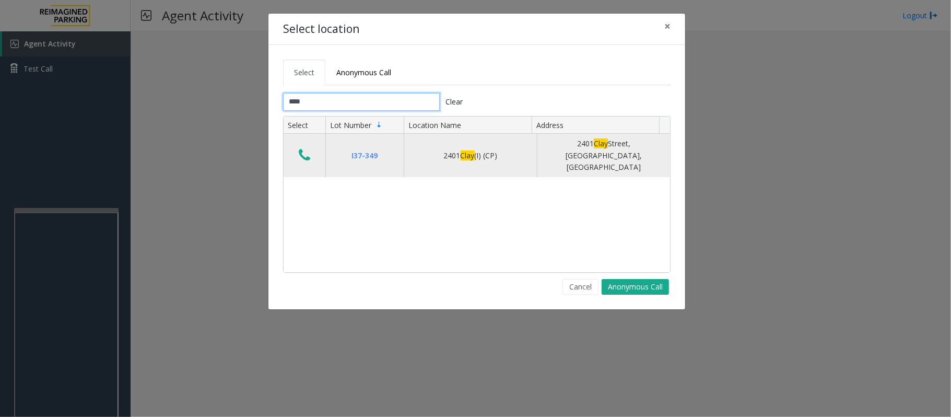
type input "****"
click at [303, 161] on td "Data table" at bounding box center [305, 155] width 42 height 43
click at [308, 150] on icon "Data table" at bounding box center [304, 155] width 11 height 15
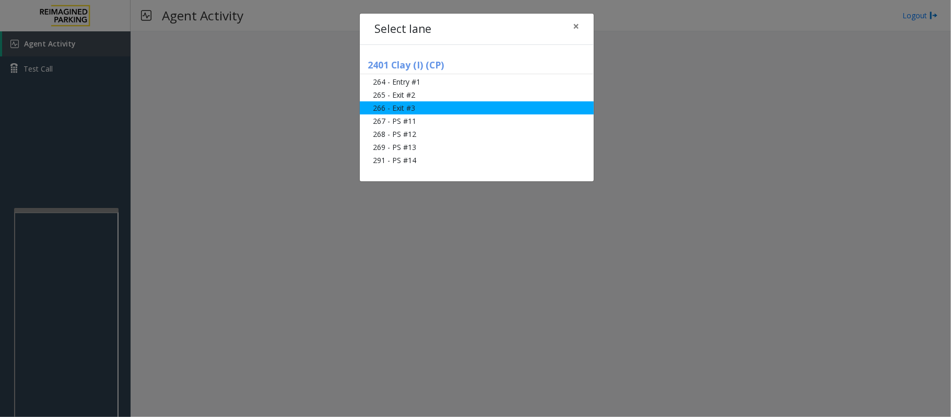
click at [413, 108] on li "266 - Exit #3" at bounding box center [477, 107] width 234 height 13
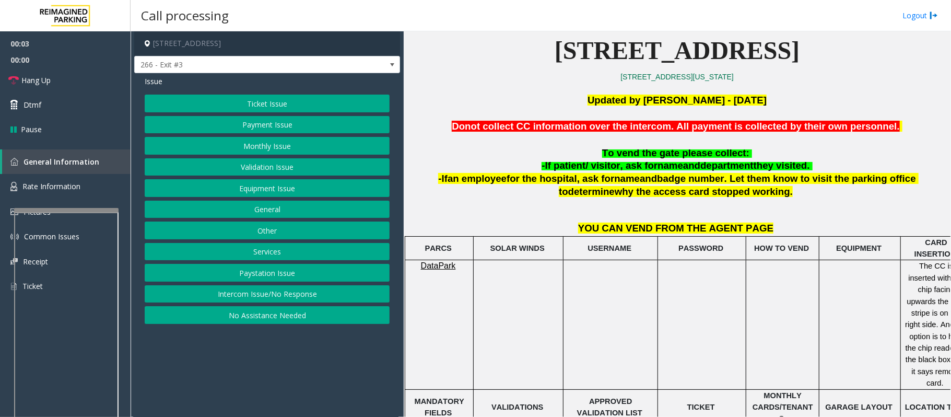
scroll to position [278, 37]
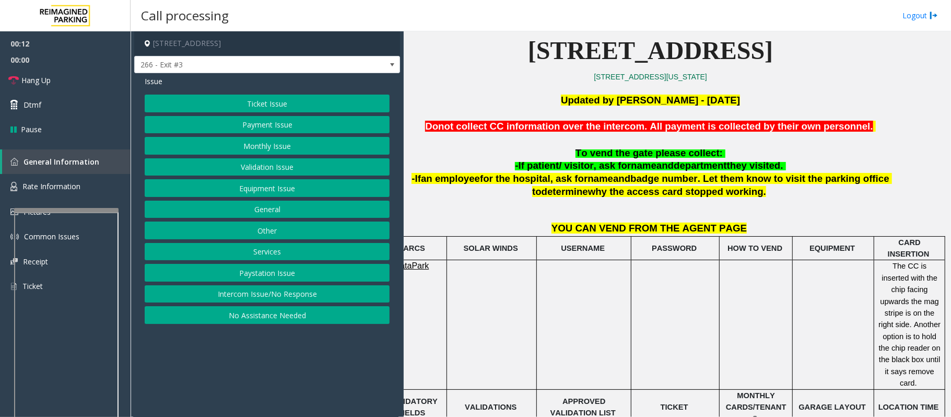
click at [243, 121] on button "Payment Issue" at bounding box center [267, 125] width 245 height 18
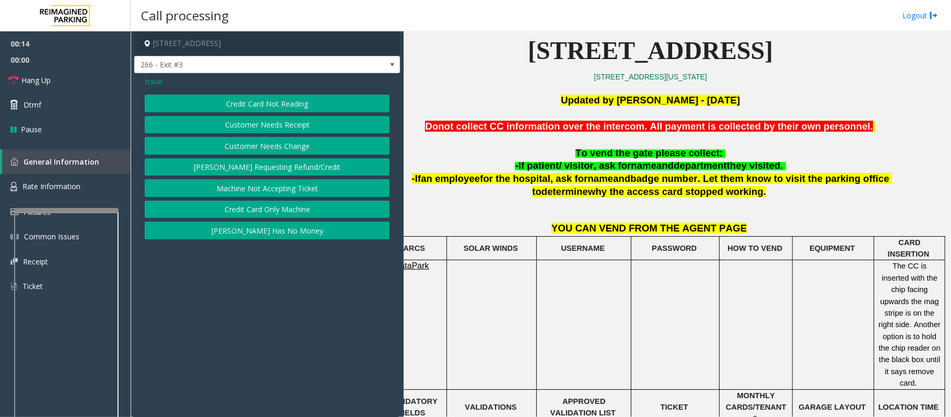
click at [266, 210] on button "Credit Card Only Machine" at bounding box center [267, 210] width 245 height 18
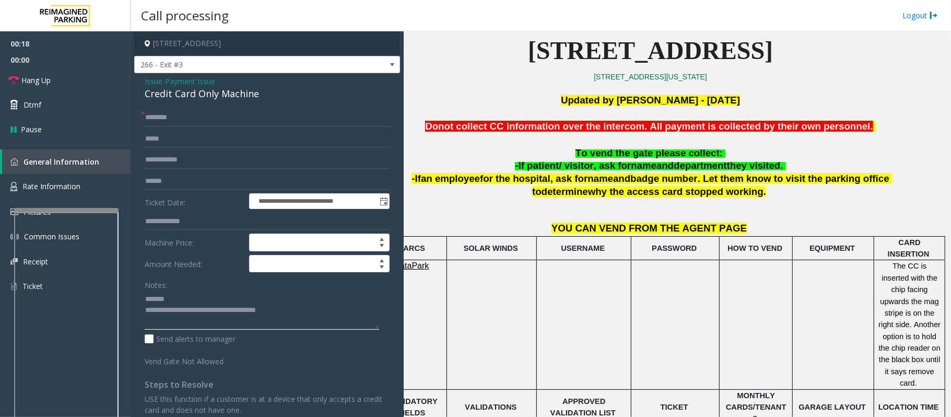
click at [191, 298] on textarea at bounding box center [262, 309] width 235 height 39
drag, startPoint x: 309, startPoint y: 315, endPoint x: 187, endPoint y: 313, distance: 122.2
click at [187, 313] on textarea at bounding box center [262, 309] width 235 height 39
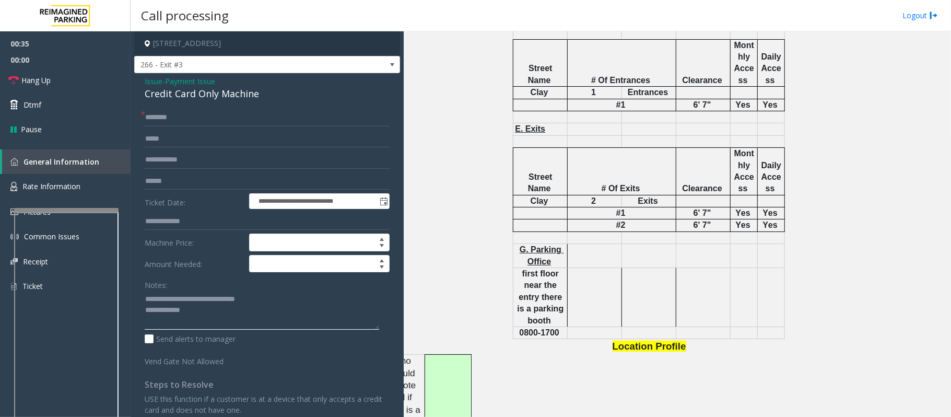
scroll to position [1254, 37]
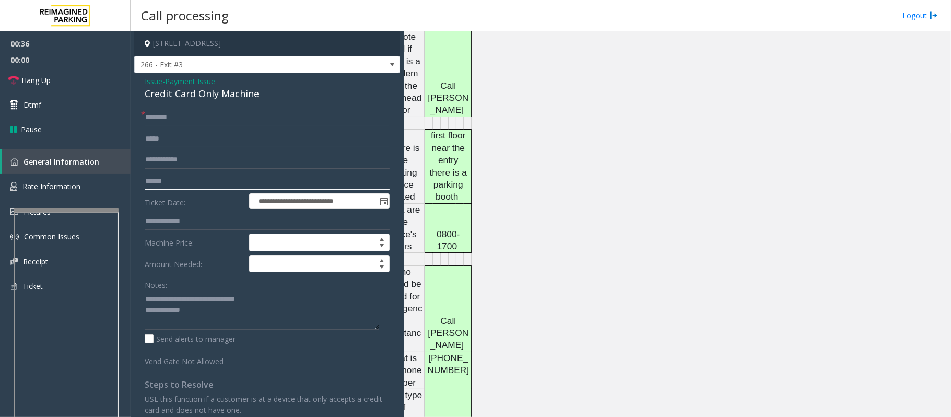
click at [154, 184] on input "text" at bounding box center [267, 181] width 245 height 18
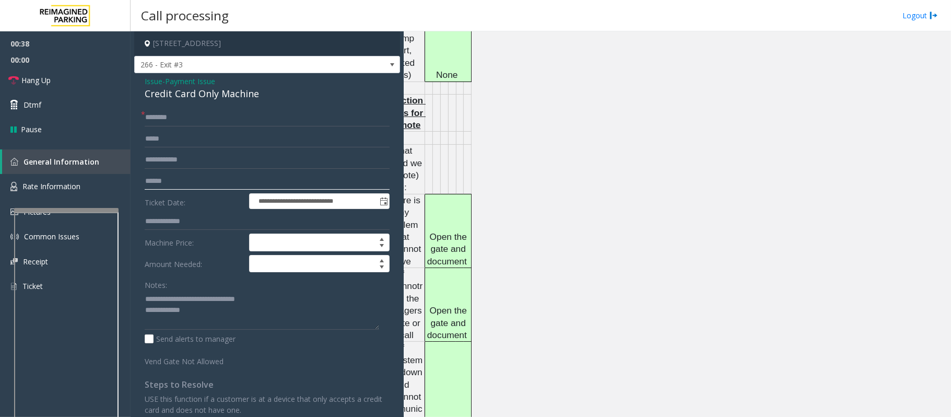
scroll to position [2030, 37]
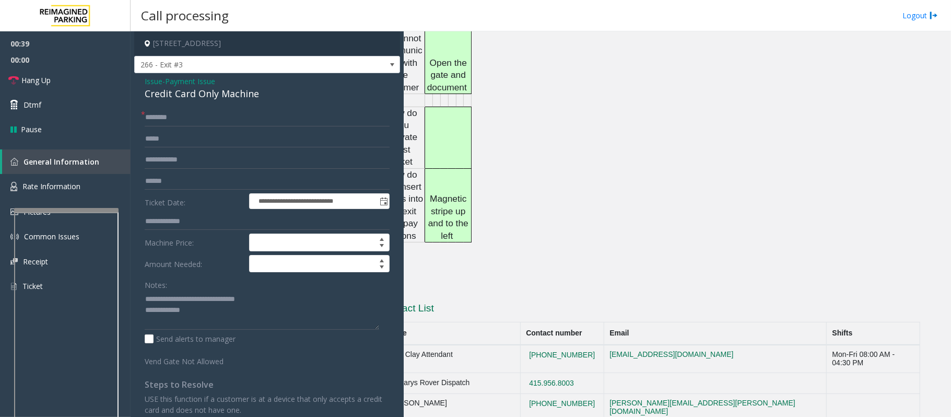
drag, startPoint x: 581, startPoint y: 325, endPoint x: 474, endPoint y: 330, distance: 106.7
click at [474, 345] on tr "2401 Clay Attendant [PHONE_NUMBER] [EMAIL_ADDRESS][DOMAIN_NAME] Mon-Fri 08:00 A…" at bounding box center [650, 359] width 539 height 28
copy tr "[PHONE_NUMBER]"
click at [218, 322] on textarea at bounding box center [262, 309] width 235 height 39
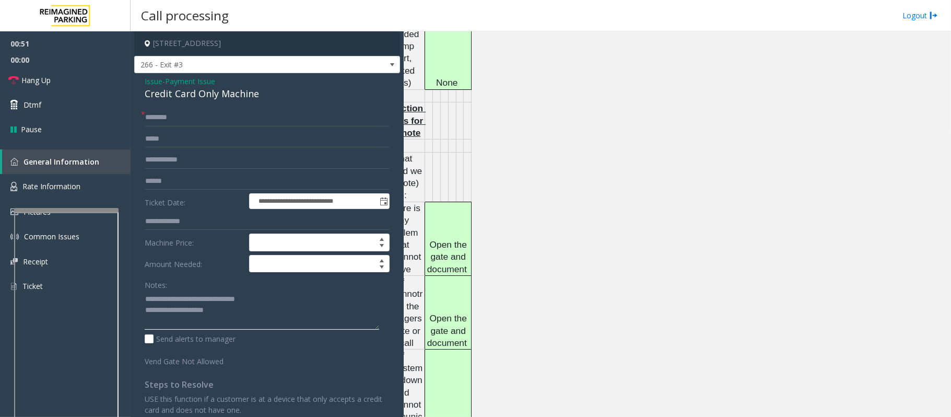
scroll to position [1542, 37]
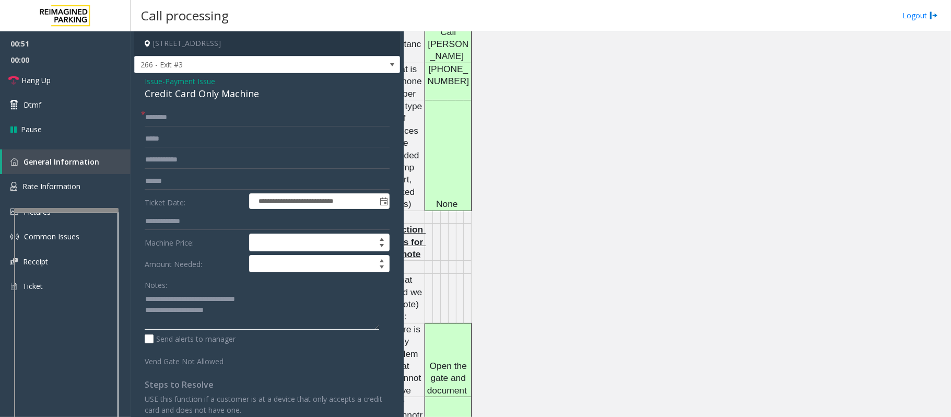
type textarea "**********"
click at [149, 180] on input "text" at bounding box center [267, 181] width 245 height 18
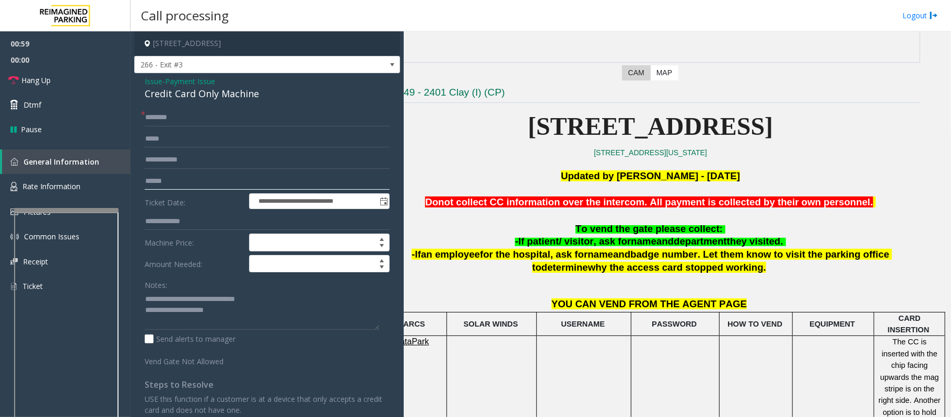
scroll to position [0, 37]
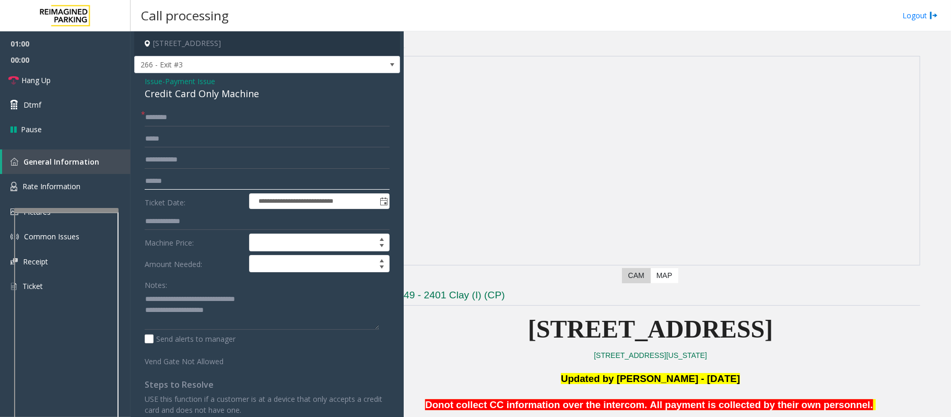
type input "******"
click at [169, 119] on input "text" at bounding box center [267, 118] width 245 height 18
click at [167, 122] on input "text" at bounding box center [267, 118] width 245 height 18
type input "*"
click at [149, 122] on input "*****" at bounding box center [267, 118] width 245 height 18
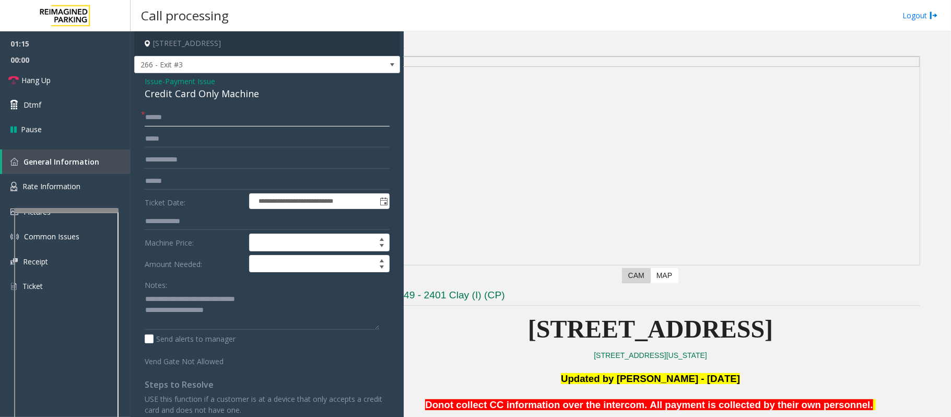
click at [151, 118] on input "*****" at bounding box center [267, 118] width 245 height 18
click at [156, 119] on input "*****" at bounding box center [267, 118] width 245 height 18
click at [147, 118] on input "*****" at bounding box center [267, 118] width 245 height 18
click at [153, 119] on input "*****" at bounding box center [267, 118] width 245 height 18
click at [155, 118] on input "*****" at bounding box center [267, 118] width 245 height 18
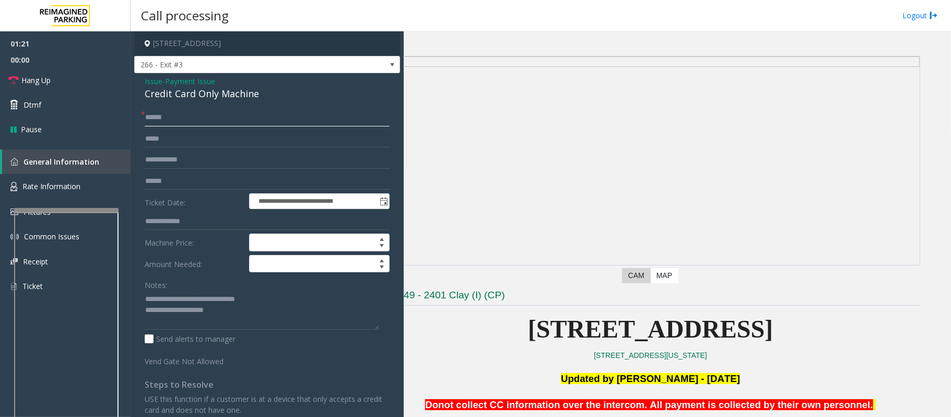
click at [160, 118] on input "*****" at bounding box center [267, 118] width 245 height 18
click at [168, 118] on input "*****" at bounding box center [267, 118] width 245 height 18
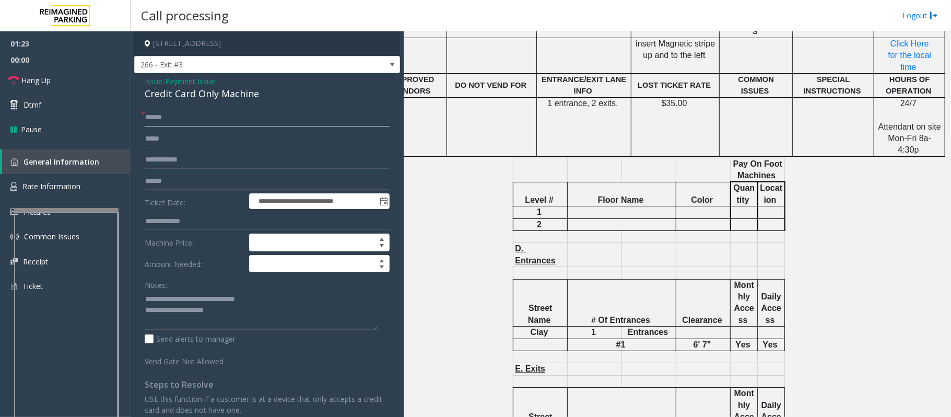
scroll to position [905, 37]
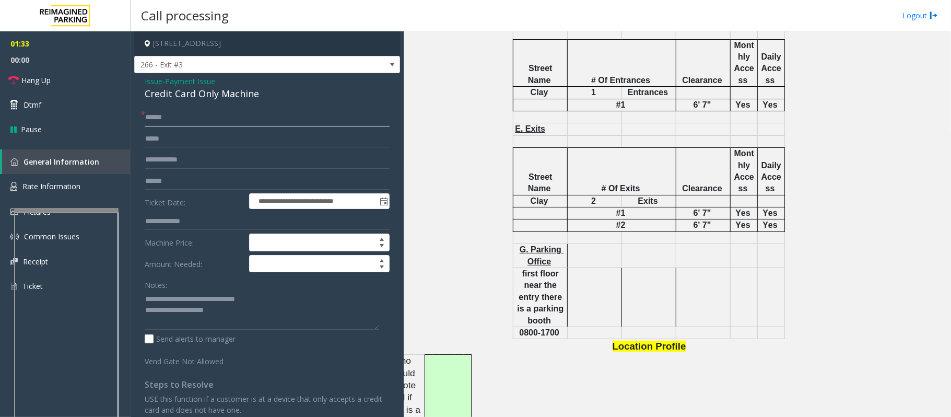
click at [160, 120] on input "*****" at bounding box center [267, 118] width 245 height 18
type input "*****"
click at [239, 308] on textarea at bounding box center [262, 309] width 235 height 39
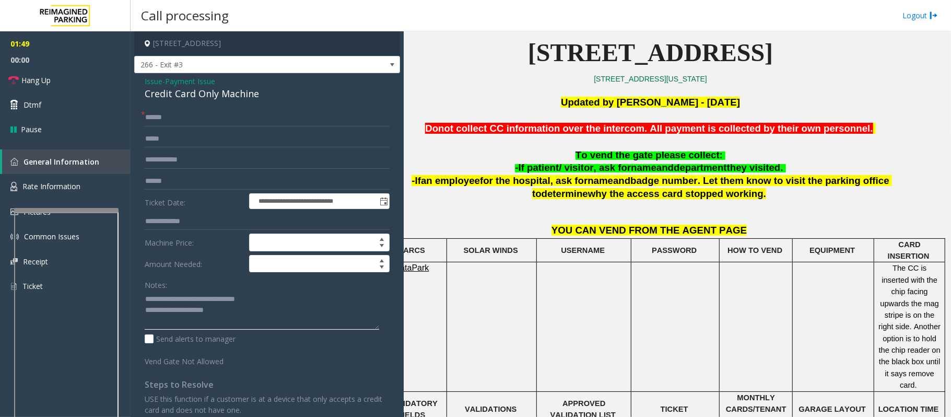
scroll to position [278, 37]
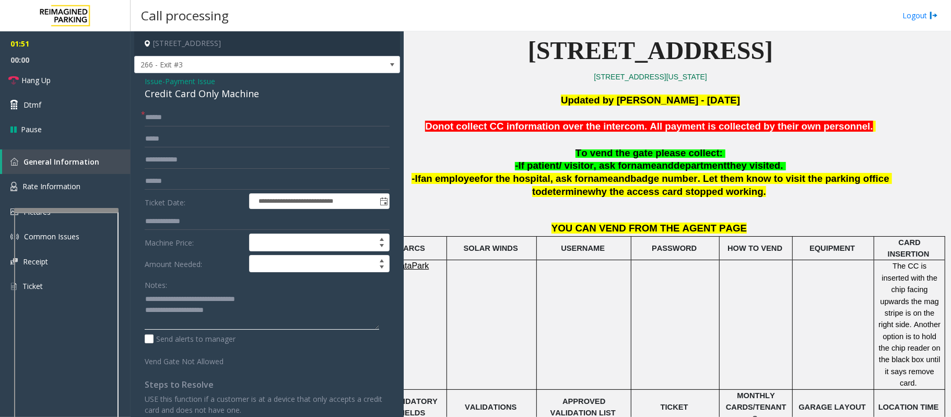
click at [247, 312] on textarea at bounding box center [262, 309] width 235 height 39
click at [240, 320] on textarea at bounding box center [262, 309] width 235 height 39
click at [189, 160] on input "text" at bounding box center [267, 160] width 245 height 18
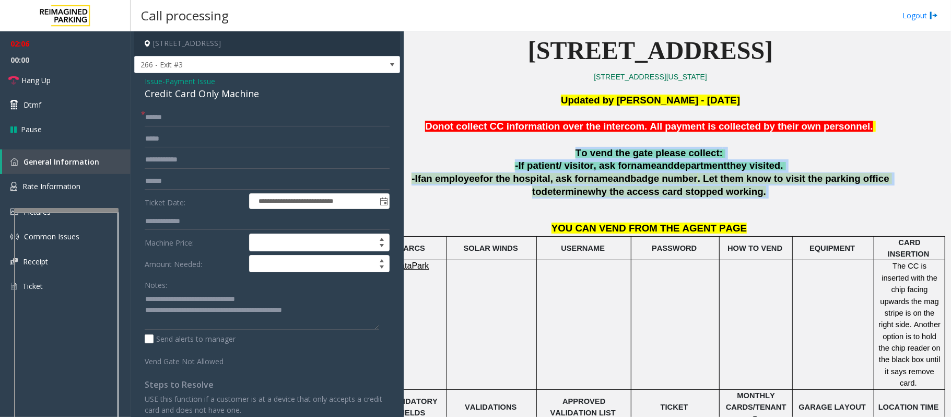
drag, startPoint x: 549, startPoint y: 154, endPoint x: 842, endPoint y: 198, distance: 295.9
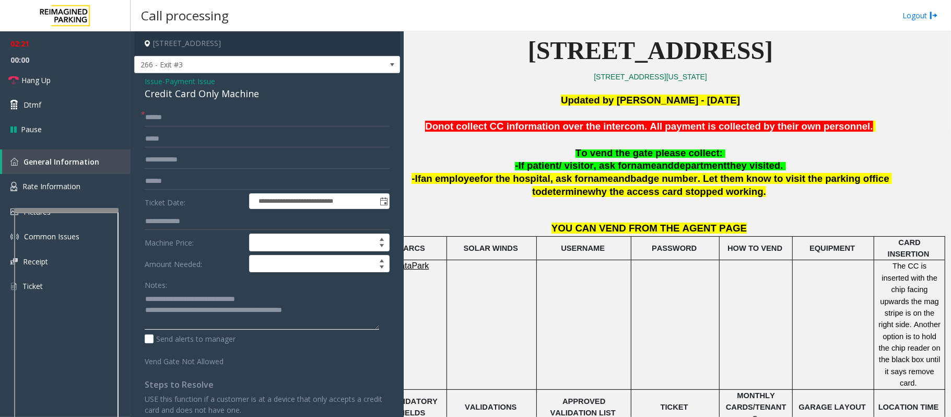
click at [218, 309] on textarea at bounding box center [262, 309] width 235 height 39
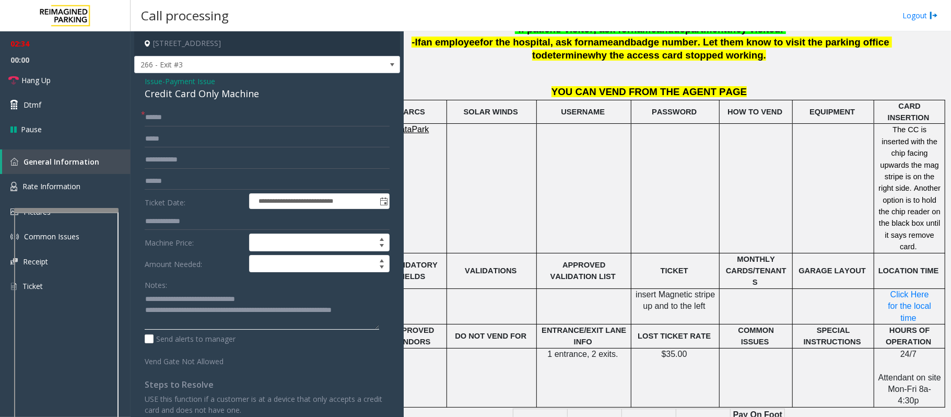
scroll to position [418, 37]
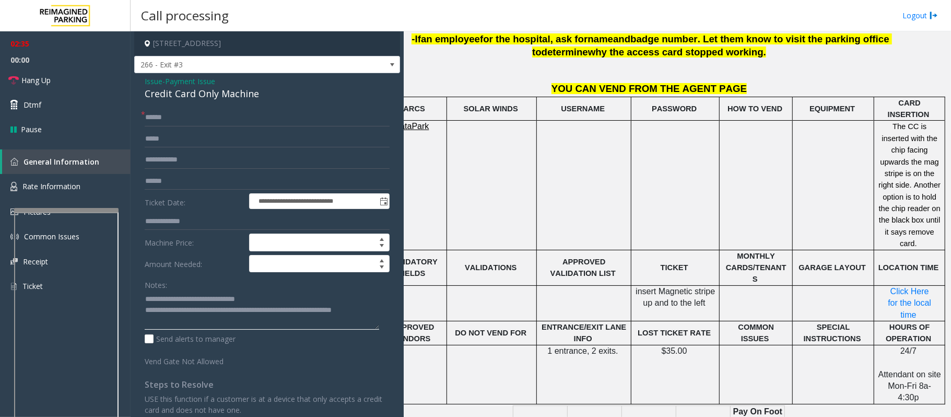
type textarea "**********"
click at [203, 82] on span "Payment Issue" at bounding box center [190, 81] width 50 height 11
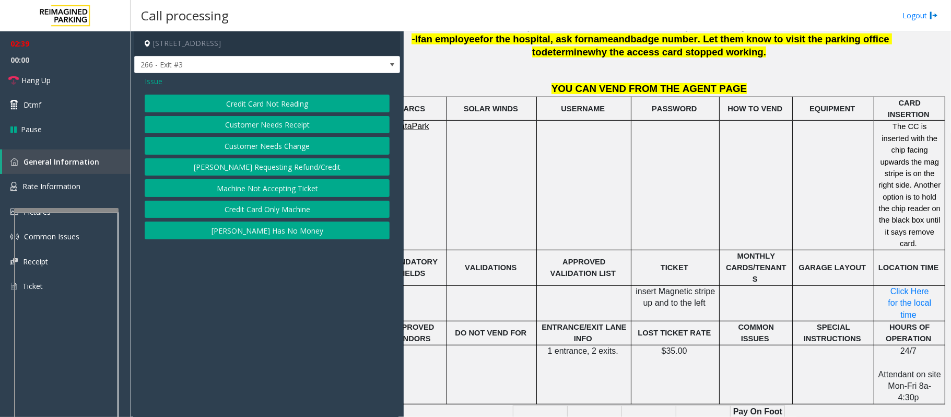
click at [271, 105] on button "Credit Card Not Reading" at bounding box center [267, 104] width 245 height 18
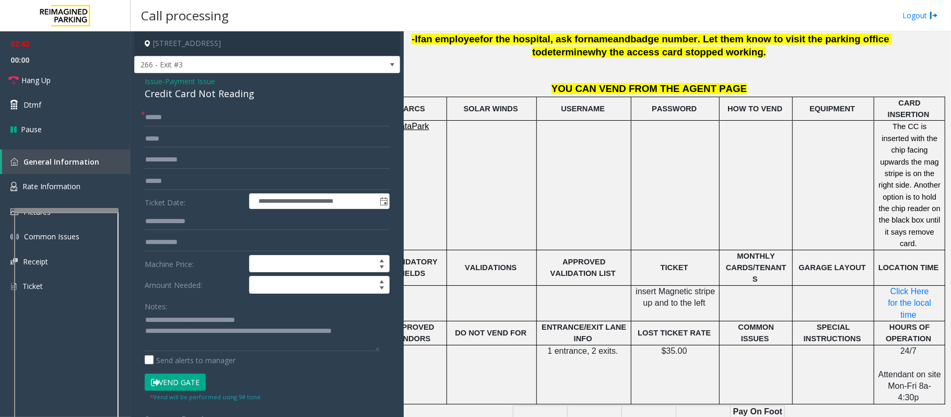
click at [174, 380] on button "Vend Gate" at bounding box center [175, 382] width 61 height 18
click at [197, 78] on span "Payment Issue" at bounding box center [190, 81] width 50 height 11
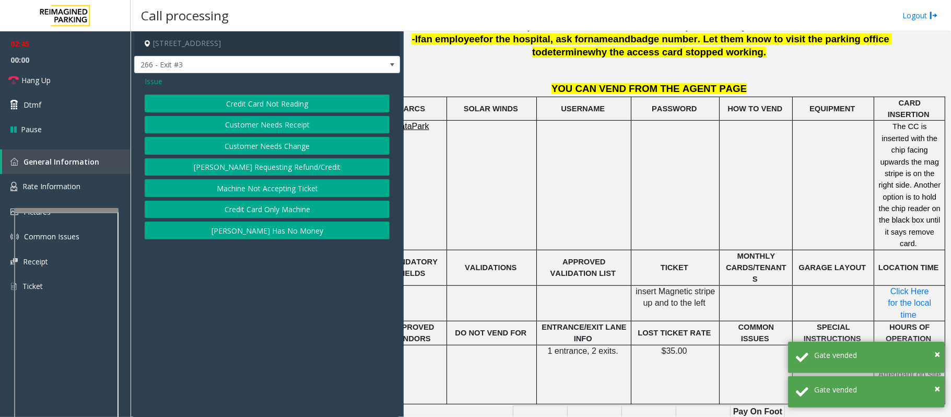
click at [295, 209] on button "Credit Card Only Machine" at bounding box center [267, 210] width 245 height 18
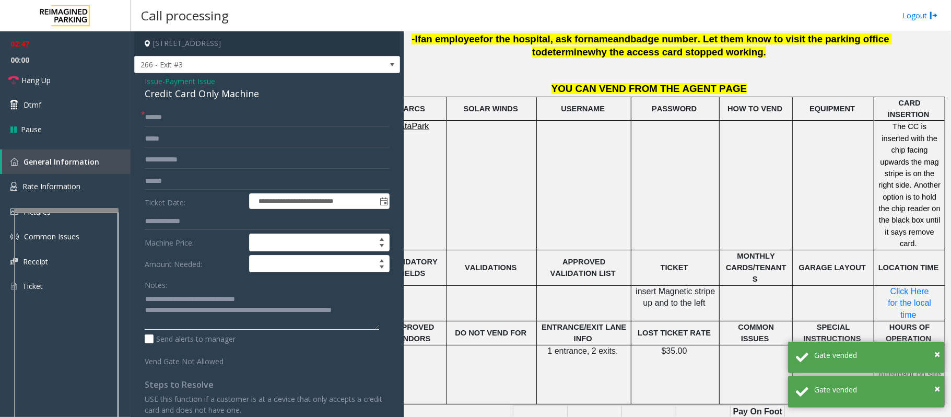
click at [207, 323] on textarea at bounding box center [262, 309] width 235 height 39
click at [43, 80] on span "Hang Up" at bounding box center [35, 80] width 29 height 11
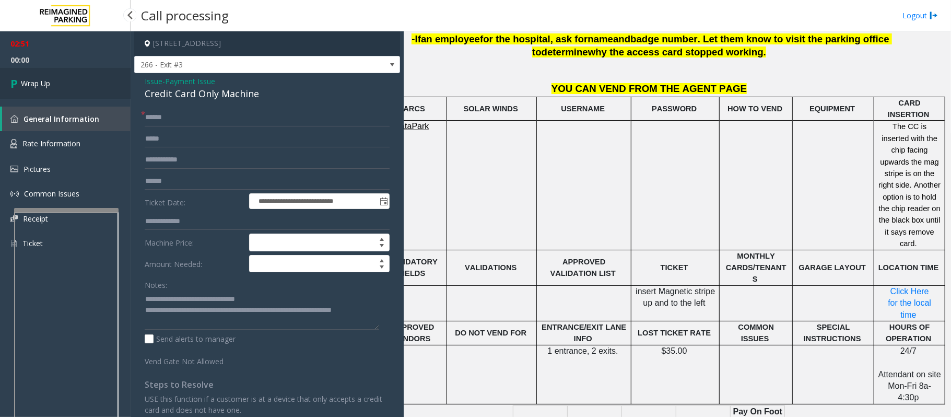
click at [43, 80] on span "Wrap Up" at bounding box center [35, 83] width 29 height 11
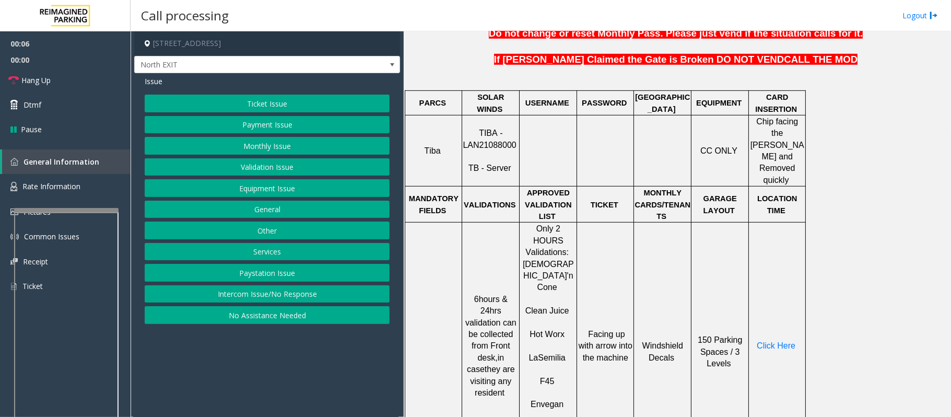
scroll to position [418, 0]
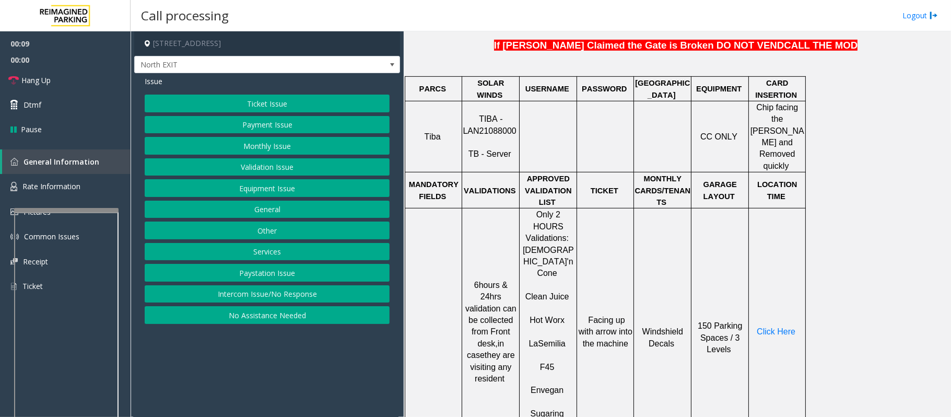
click at [260, 158] on div "Ticket Issue Payment Issue Monthly Issue Validation Issue Equipment Issue Gener…" at bounding box center [267, 209] width 245 height 229
click at [260, 161] on button "Validation Issue" at bounding box center [267, 167] width 245 height 18
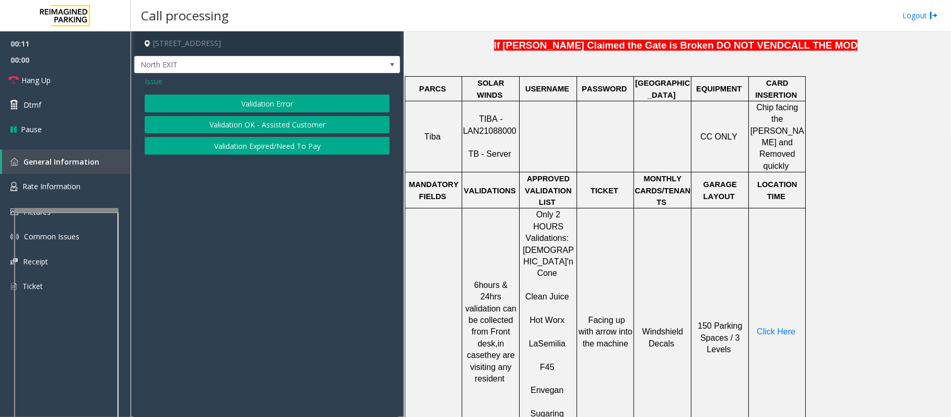
click at [237, 106] on button "Validation Error" at bounding box center [267, 104] width 245 height 18
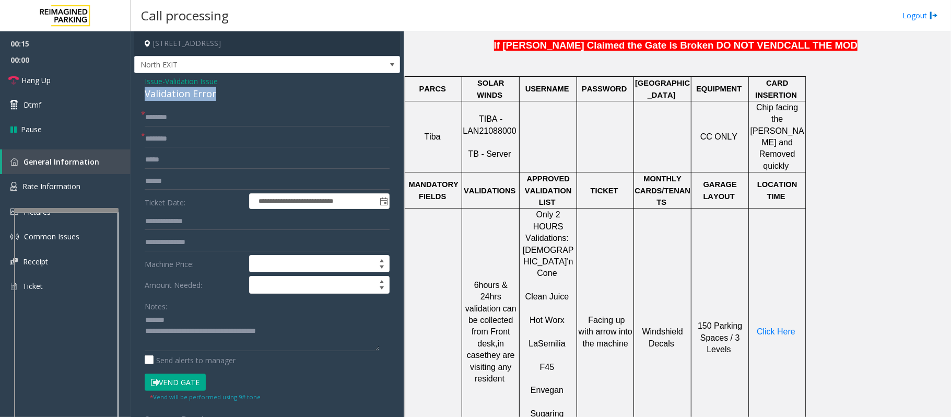
drag, startPoint x: 215, startPoint y: 95, endPoint x: 142, endPoint y: 95, distance: 73.1
click at [142, 95] on div "**********" at bounding box center [267, 376] width 266 height 607
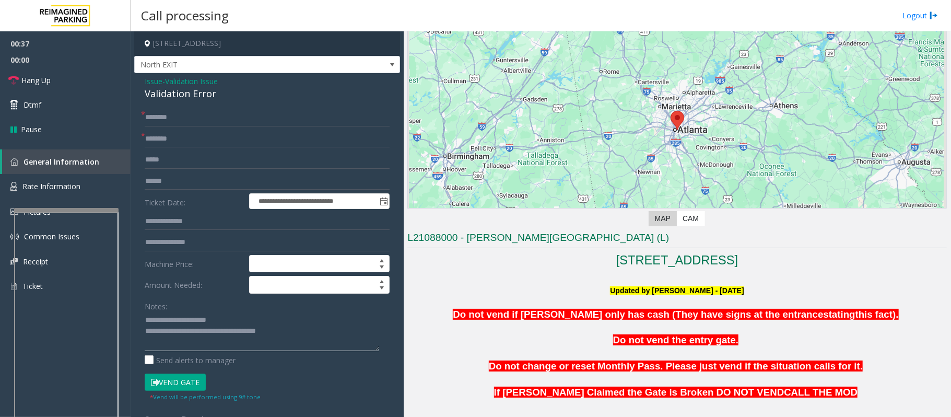
scroll to position [69, 0]
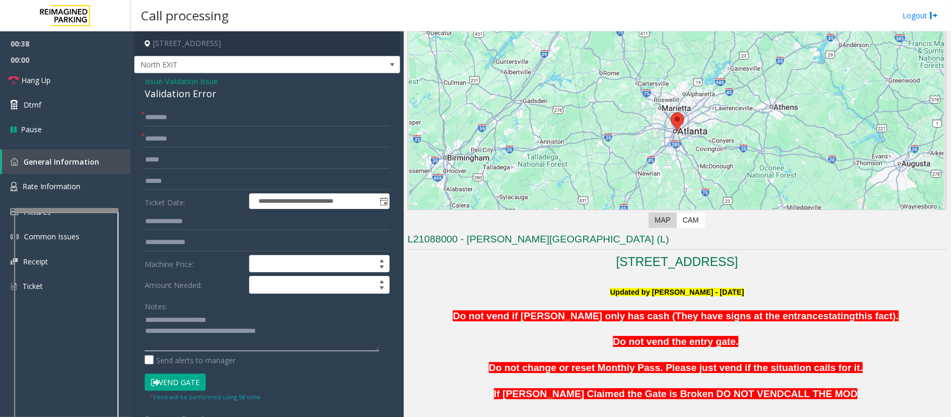
type textarea "**********"
drag, startPoint x: 464, startPoint y: 239, endPoint x: 575, endPoint y: 237, distance: 110.2
click at [575, 237] on h3 "L21088000 - [PERSON_NAME][GEOGRAPHIC_DATA] (L)" at bounding box center [677, 240] width 540 height 17
click at [448, 303] on p at bounding box center [677, 303] width 540 height 11
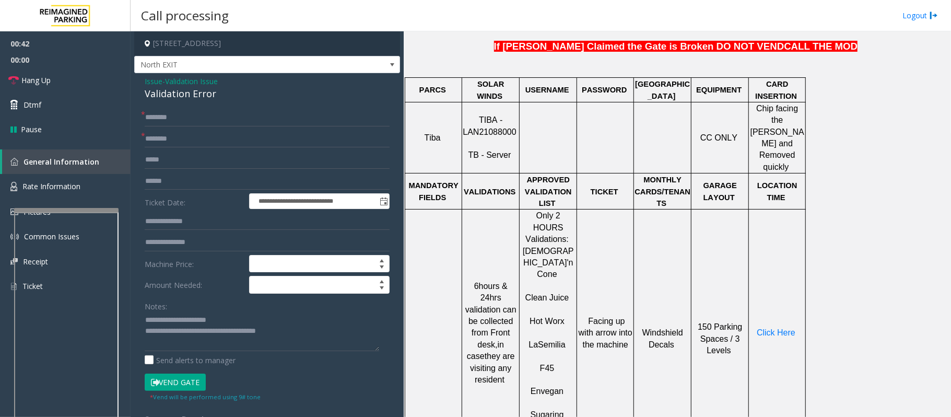
scroll to position [418, 0]
drag, startPoint x: 490, startPoint y: 285, endPoint x: 484, endPoint y: 297, distance: 14.0
click at [484, 297] on span "6hours & 24hrs validation can be collected from Front desk," at bounding box center [490, 313] width 51 height 67
type input "**********"
click at [161, 176] on input "text" at bounding box center [267, 181] width 245 height 18
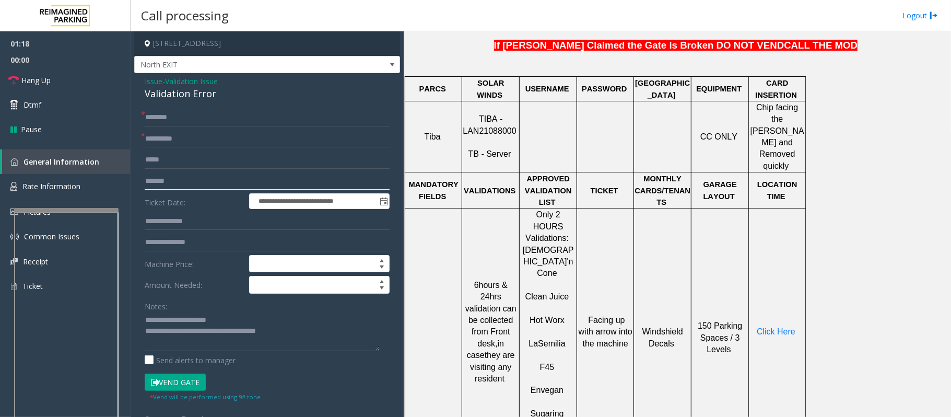
type input "*******"
click at [159, 112] on input "text" at bounding box center [267, 118] width 245 height 18
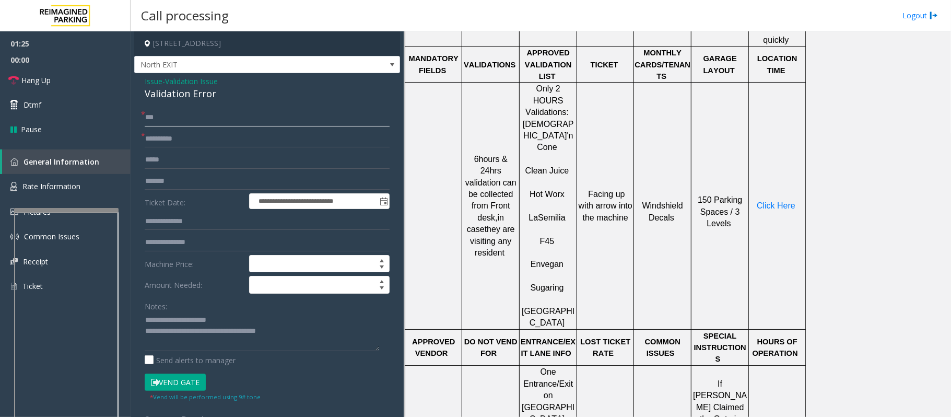
scroll to position [348, 0]
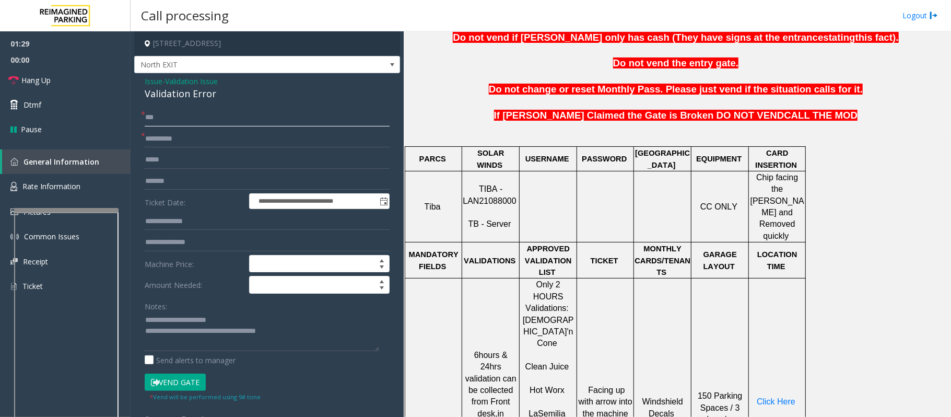
type input "***"
click at [171, 226] on input "text" at bounding box center [267, 222] width 245 height 18
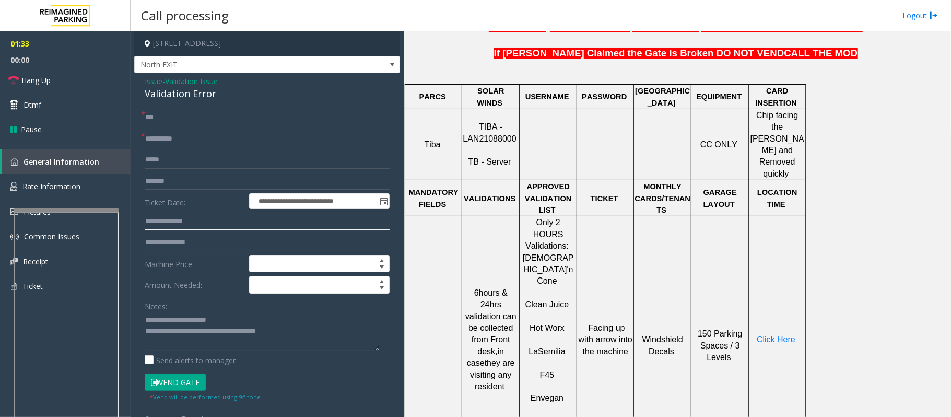
scroll to position [418, 0]
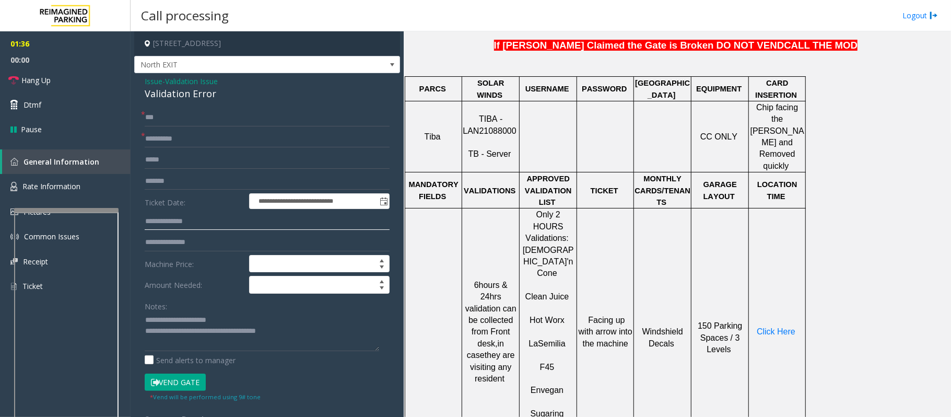
click at [171, 215] on input "text" at bounding box center [267, 222] width 245 height 18
type input "*"
click at [778, 327] on span "Click Here" at bounding box center [776, 331] width 39 height 9
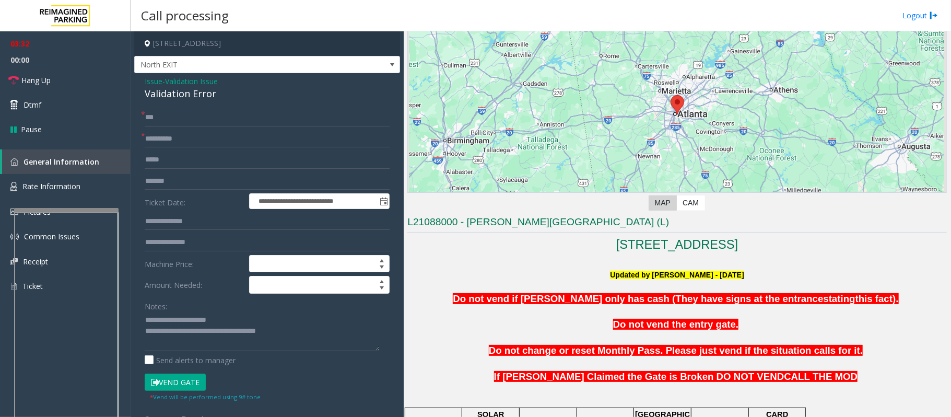
scroll to position [278, 0]
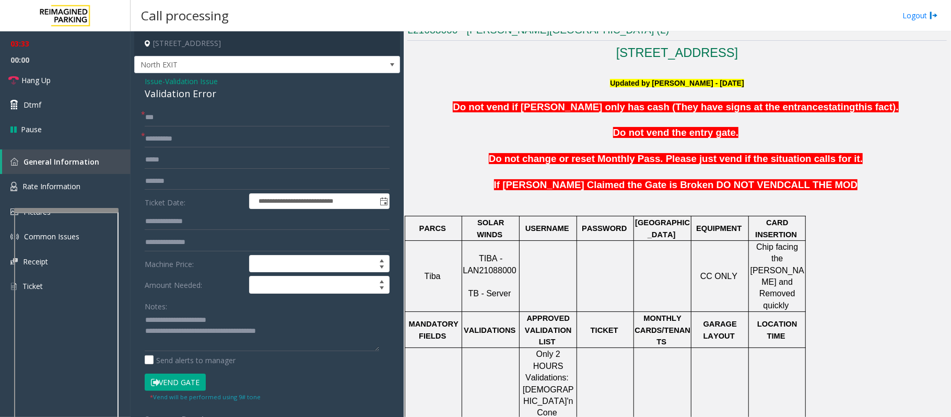
click at [500, 257] on span "TIBA - LAN21088000" at bounding box center [489, 264] width 53 height 20
copy p "LAN21088000"
click at [50, 187] on span "Rate Information" at bounding box center [51, 186] width 58 height 10
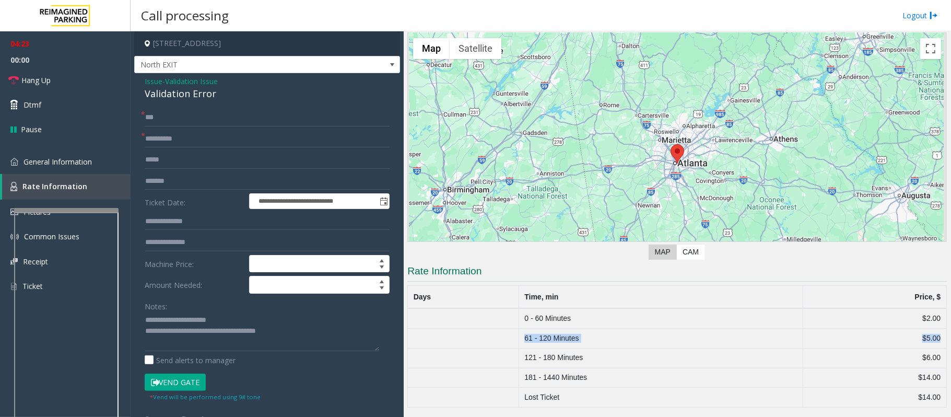
drag, startPoint x: 515, startPoint y: 341, endPoint x: 935, endPoint y: 341, distance: 419.9
click at [935, 341] on tr "61 - 120 Minutes $5.00" at bounding box center [677, 339] width 539 height 20
drag, startPoint x: 299, startPoint y: 335, endPoint x: 186, endPoint y: 331, distance: 112.4
click at [186, 331] on textarea at bounding box center [262, 331] width 235 height 39
click at [166, 380] on button "Vend Gate" at bounding box center [175, 382] width 61 height 18
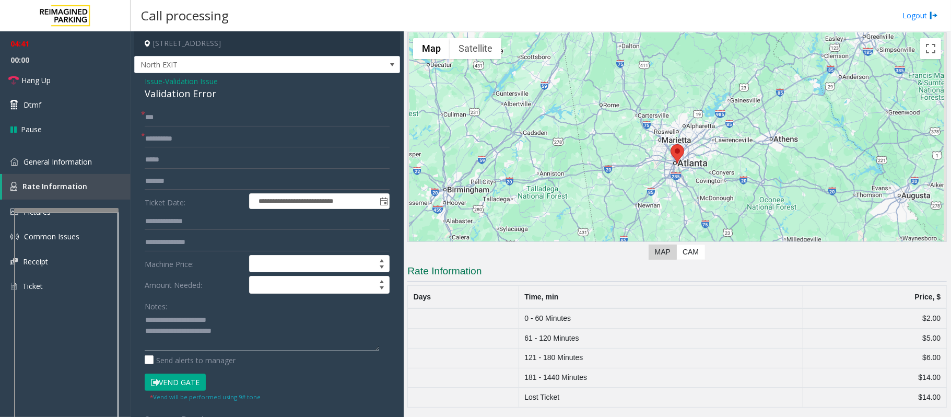
click at [249, 335] on textarea at bounding box center [262, 331] width 235 height 39
type textarea "**********"
click at [55, 85] on link "Hang Up" at bounding box center [65, 80] width 131 height 25
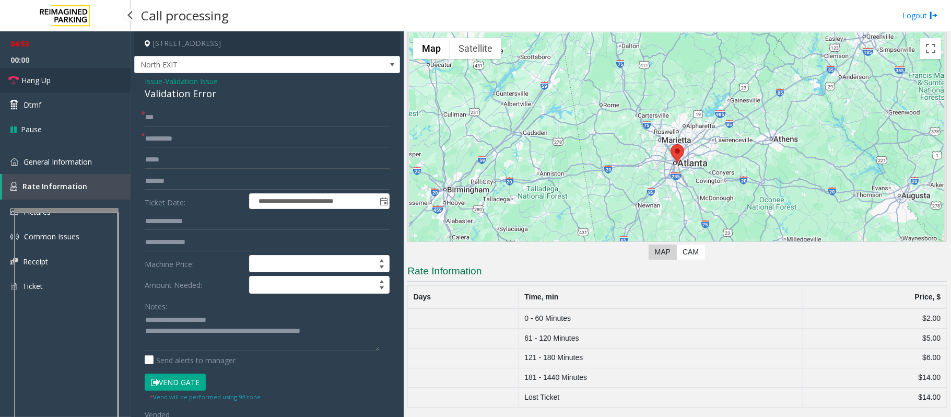
click at [55, 85] on link "Hang Up" at bounding box center [65, 80] width 131 height 25
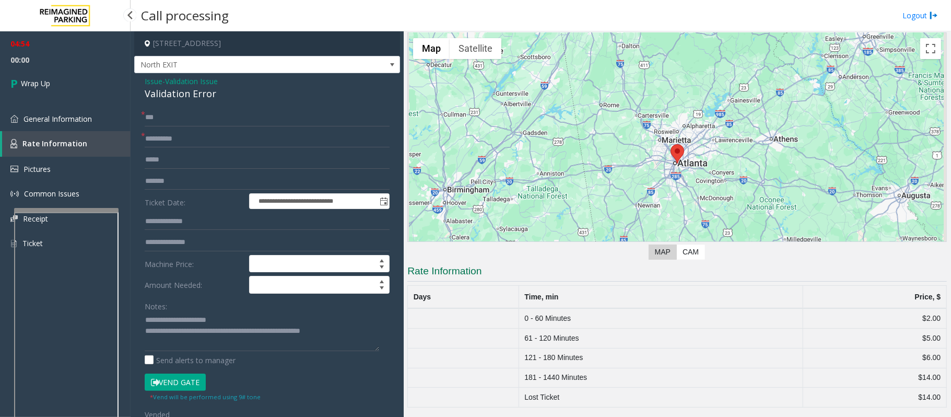
click at [58, 85] on link "Wrap Up" at bounding box center [65, 83] width 131 height 31
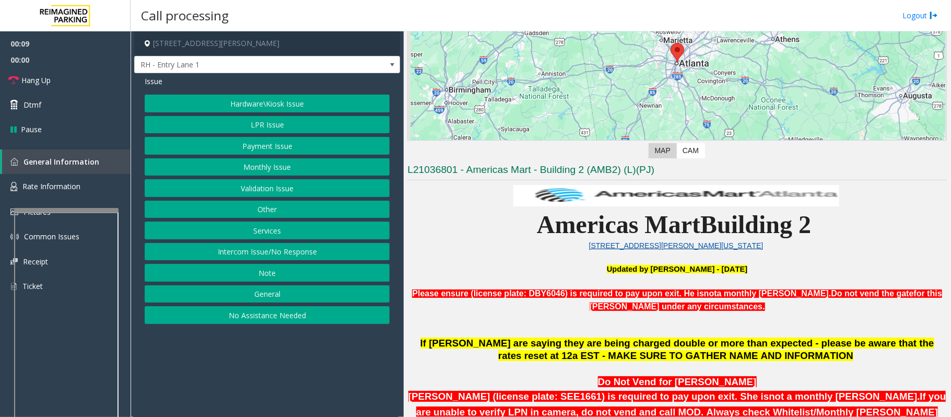
scroll to position [209, 0]
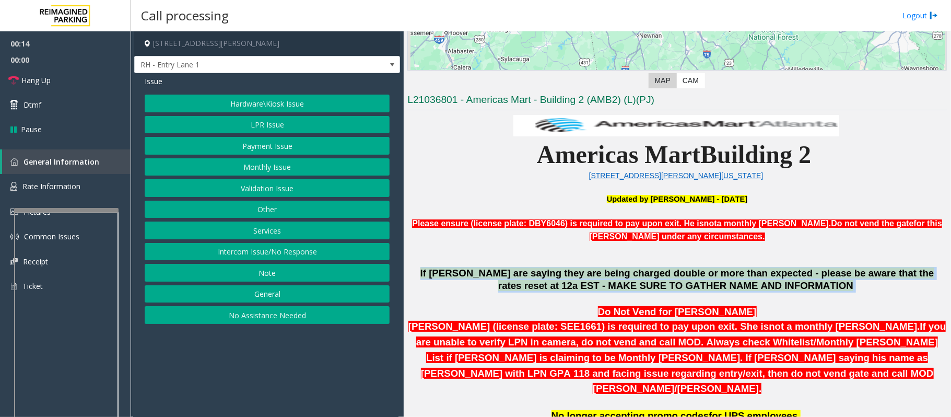
drag, startPoint x: 799, startPoint y: 290, endPoint x: 419, endPoint y: 270, distance: 380.3
click at [419, 270] on p "If parkers are saying they are being charged double or more than expected - ple…" at bounding box center [677, 280] width 540 height 26
click at [439, 272] on span "If parkers are saying they are being charged double or more than expected - ple…" at bounding box center [677, 279] width 514 height 24
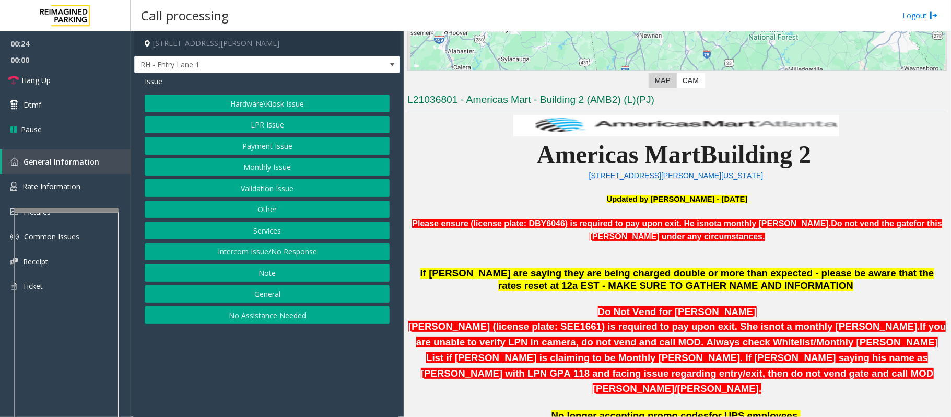
click at [257, 189] on button "Validation Issue" at bounding box center [267, 188] width 245 height 18
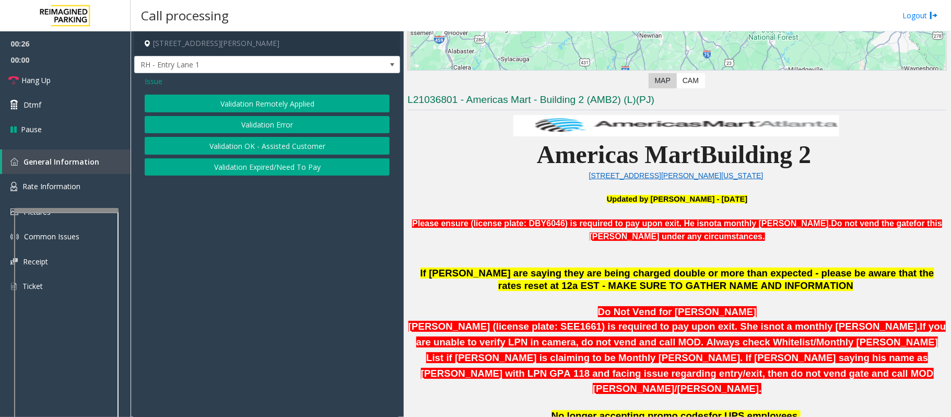
click at [156, 80] on span "Issue" at bounding box center [154, 81] width 18 height 11
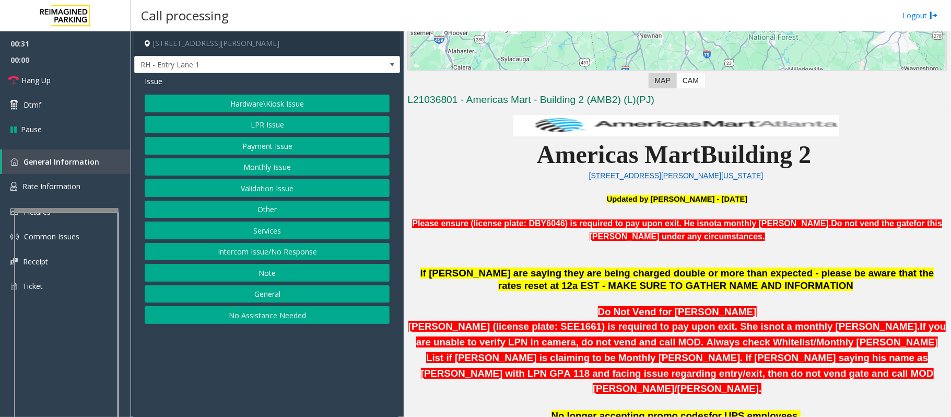
click at [253, 100] on button "Hardware\Kiosk Issue" at bounding box center [267, 104] width 245 height 18
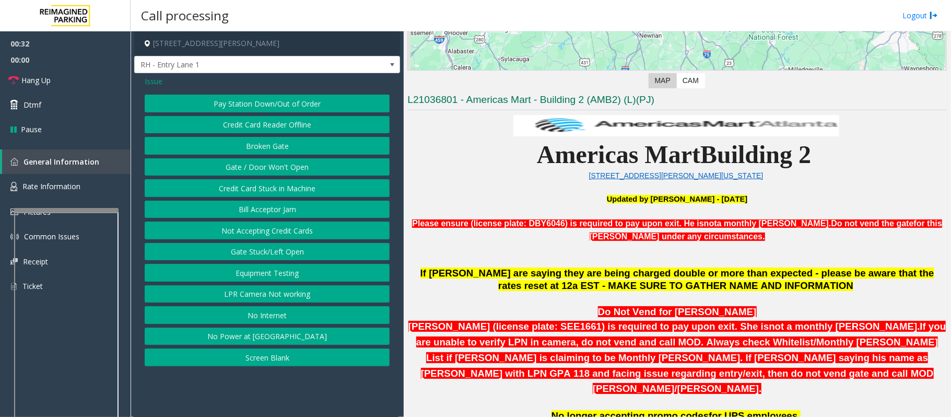
click at [260, 162] on button "Gate / Door Won't Open" at bounding box center [267, 167] width 245 height 18
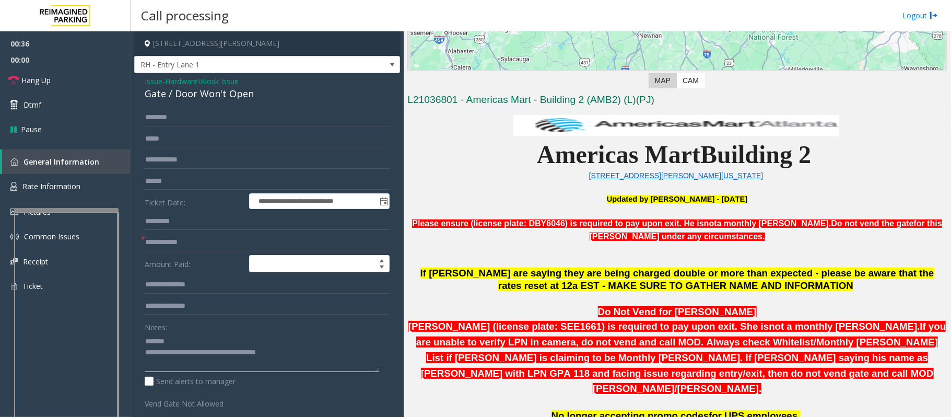
type textarea "**********"
click at [159, 235] on input "text" at bounding box center [267, 242] width 245 height 18
type input "**"
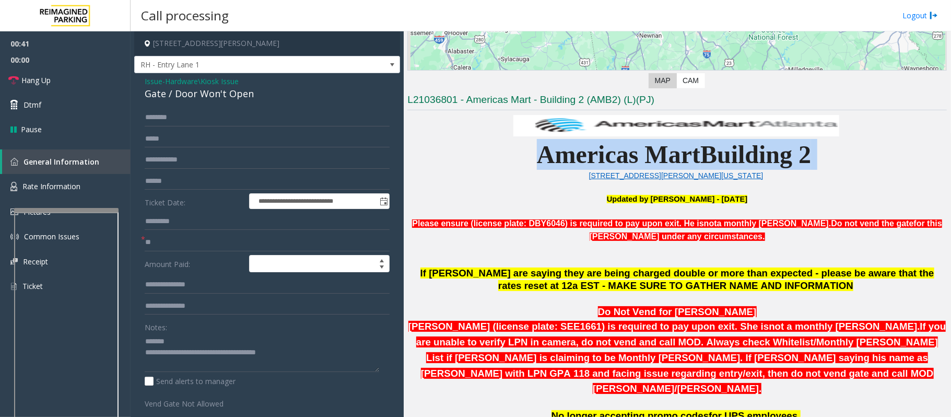
drag, startPoint x: 494, startPoint y: 149, endPoint x: 836, endPoint y: 160, distance: 342.8
click at [836, 160] on p "Americas Mart Building 2" at bounding box center [677, 142] width 540 height 56
click at [837, 161] on p "Americas Mart Building 2" at bounding box center [677, 142] width 540 height 56
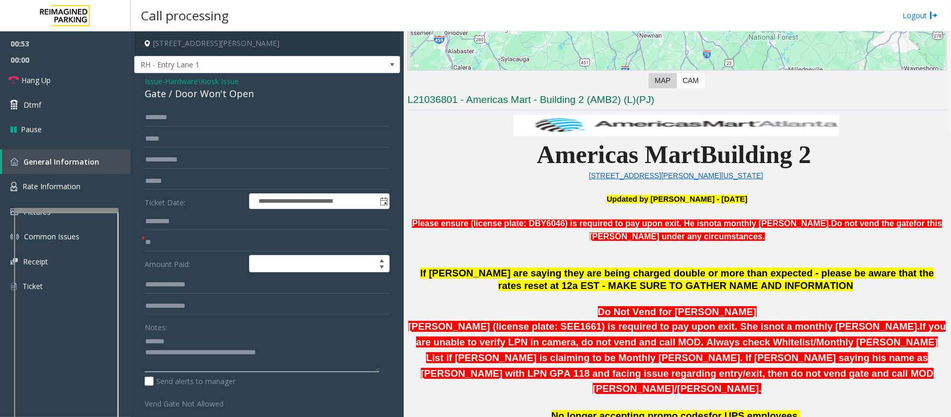
click at [207, 338] on textarea at bounding box center [262, 352] width 235 height 39
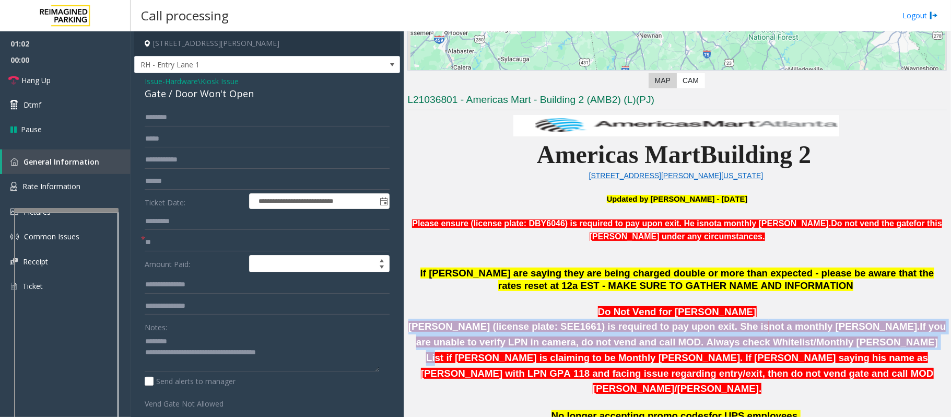
drag, startPoint x: 408, startPoint y: 324, endPoint x: 758, endPoint y: 349, distance: 351.4
click at [758, 349] on p "Namisha Gilani (license plate: SEE1661) is required to pay upon exit. She is no…" at bounding box center [677, 358] width 540 height 78
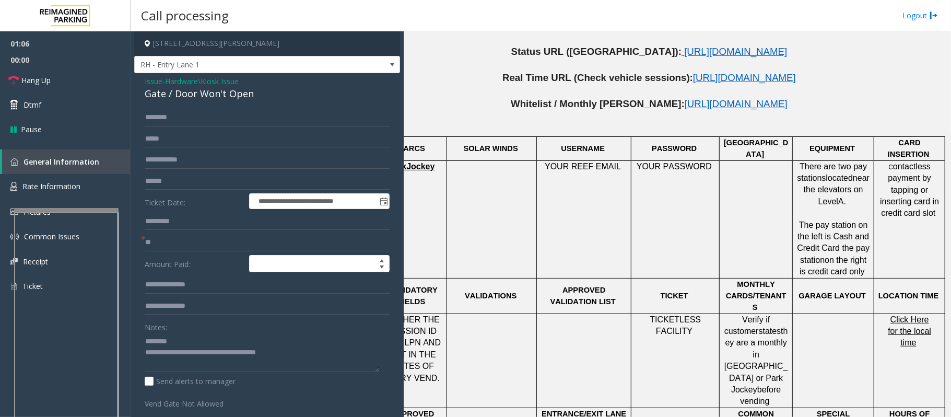
scroll to position [627, 37]
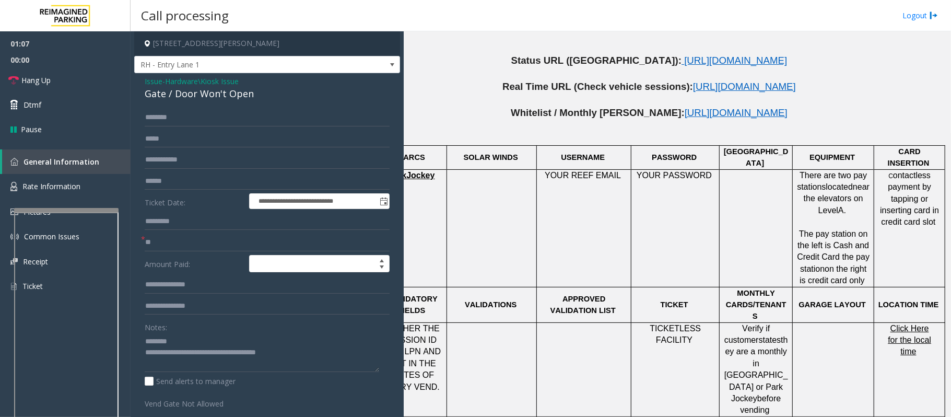
click at [898, 321] on div at bounding box center [909, 323] width 71 height 4
click at [898, 324] on span "Click Here for the local time" at bounding box center [909, 340] width 43 height 32
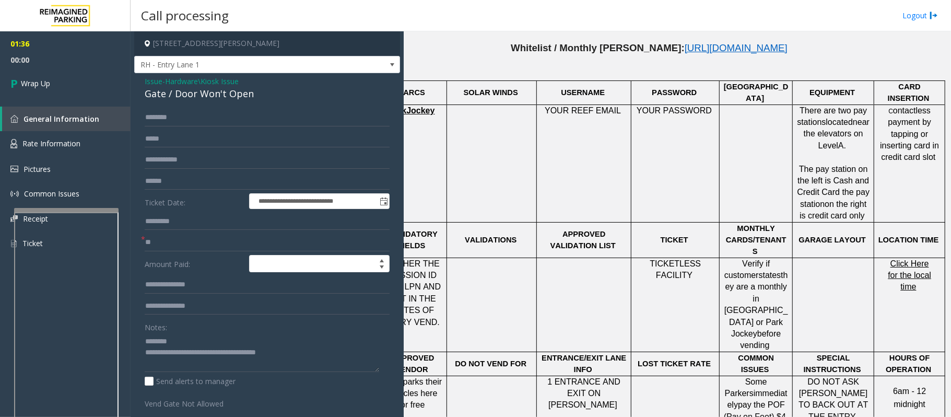
scroll to position [696, 37]
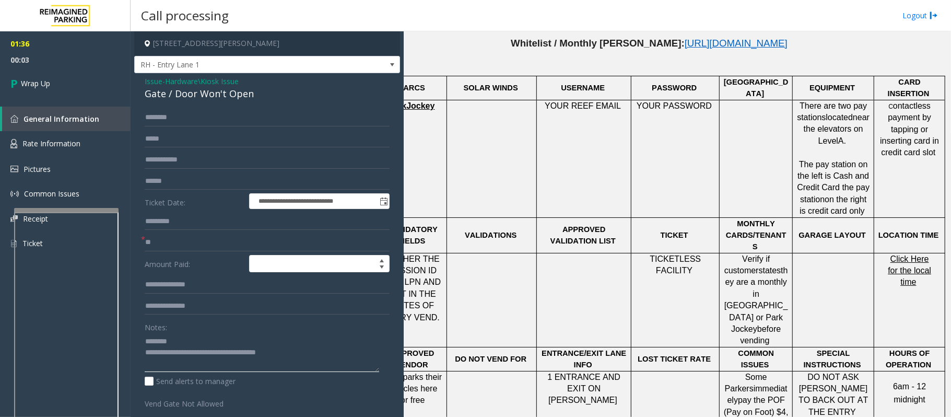
click at [182, 341] on textarea at bounding box center [262, 352] width 235 height 39
drag, startPoint x: 292, startPoint y: 354, endPoint x: 189, endPoint y: 353, distance: 103.9
click at [189, 353] on textarea at bounding box center [262, 352] width 235 height 39
type textarea "**********"
click at [30, 87] on span "Wrap Up" at bounding box center [35, 83] width 29 height 11
